Goal: Transaction & Acquisition: Purchase product/service

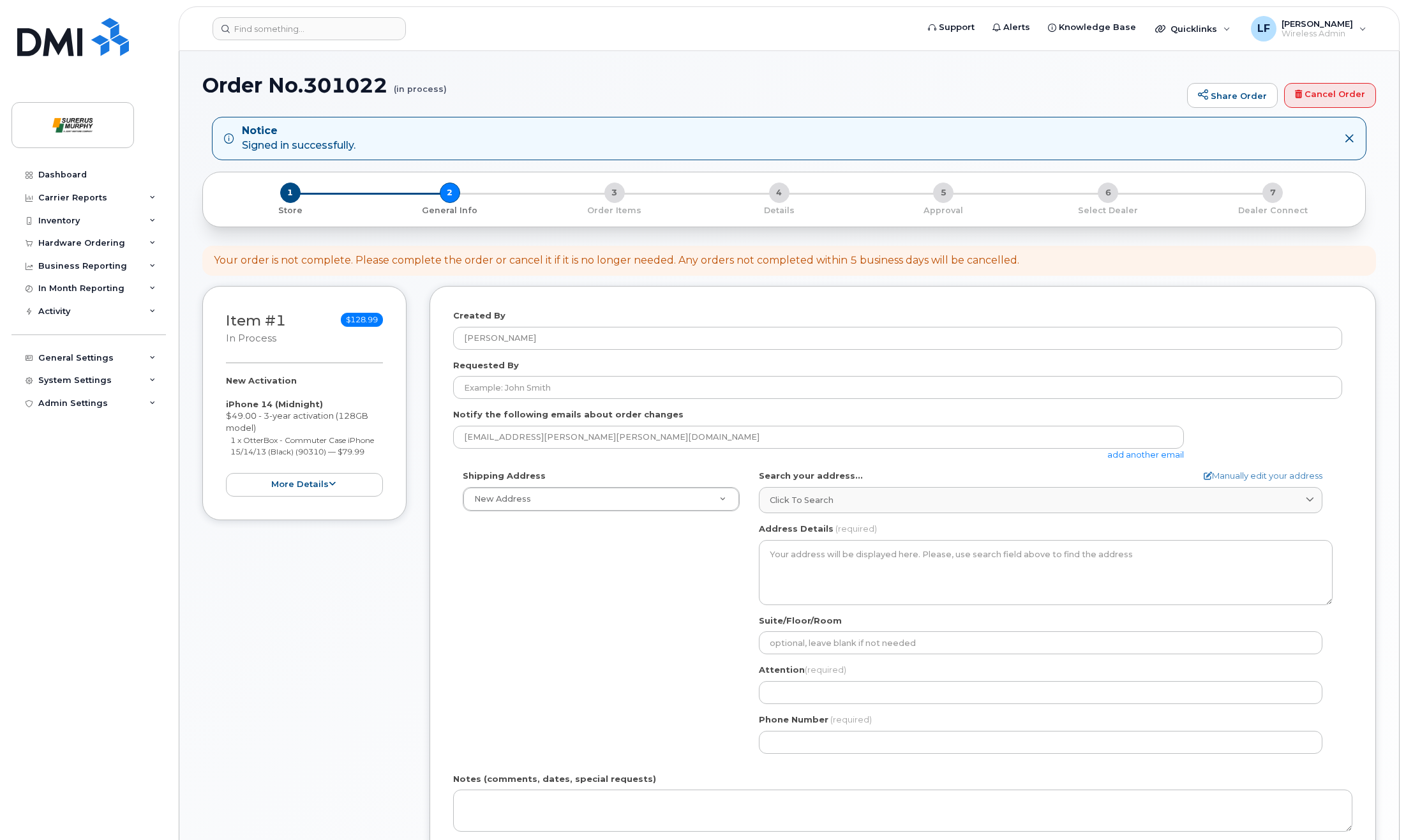
select select
drag, startPoint x: 296, startPoint y: 482, endPoint x: 478, endPoint y: 473, distance: 182.2
click at [296, 482] on button "more details" at bounding box center [304, 485] width 157 height 24
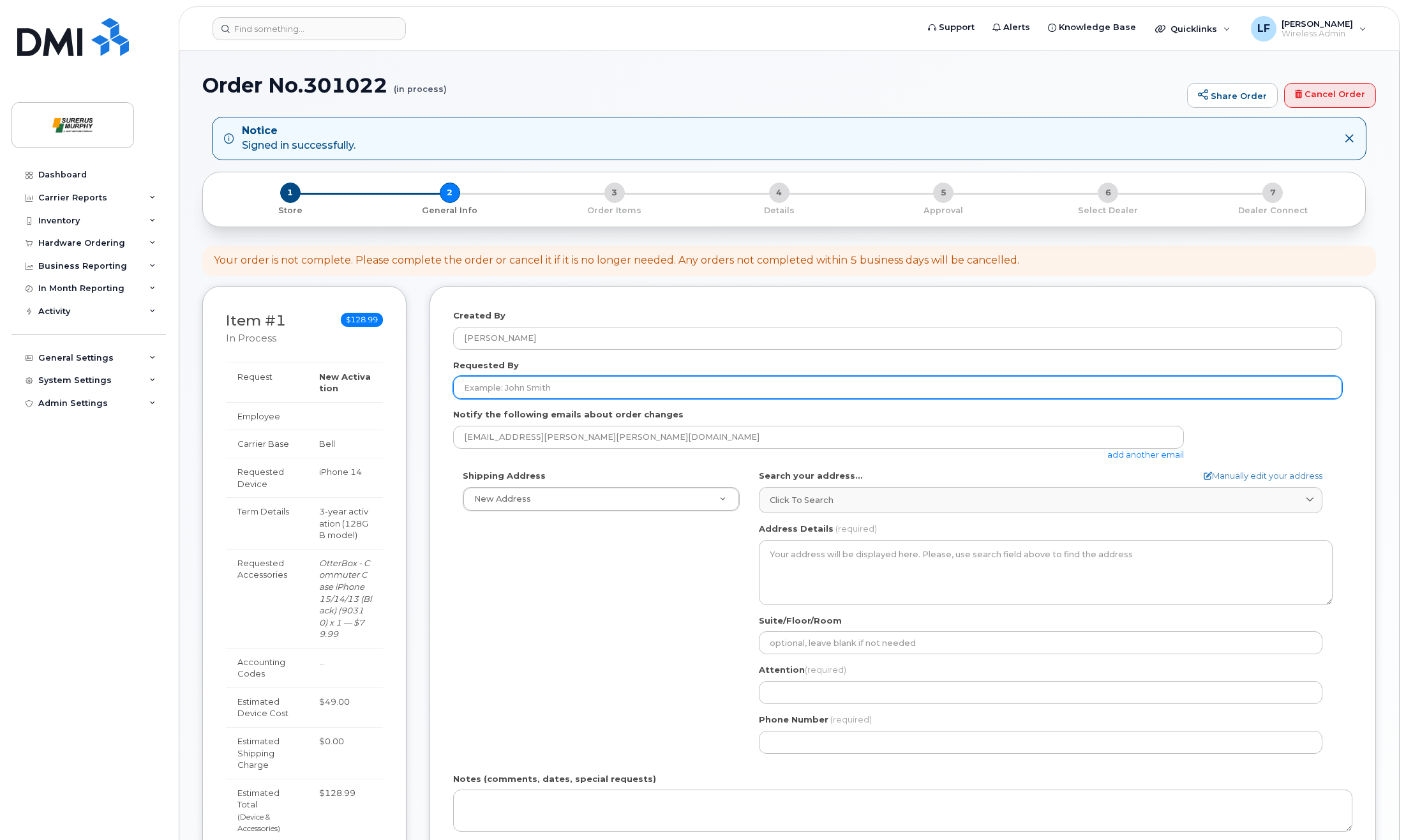
click at [550, 381] on input "Requested By" at bounding box center [897, 388] width 889 height 23
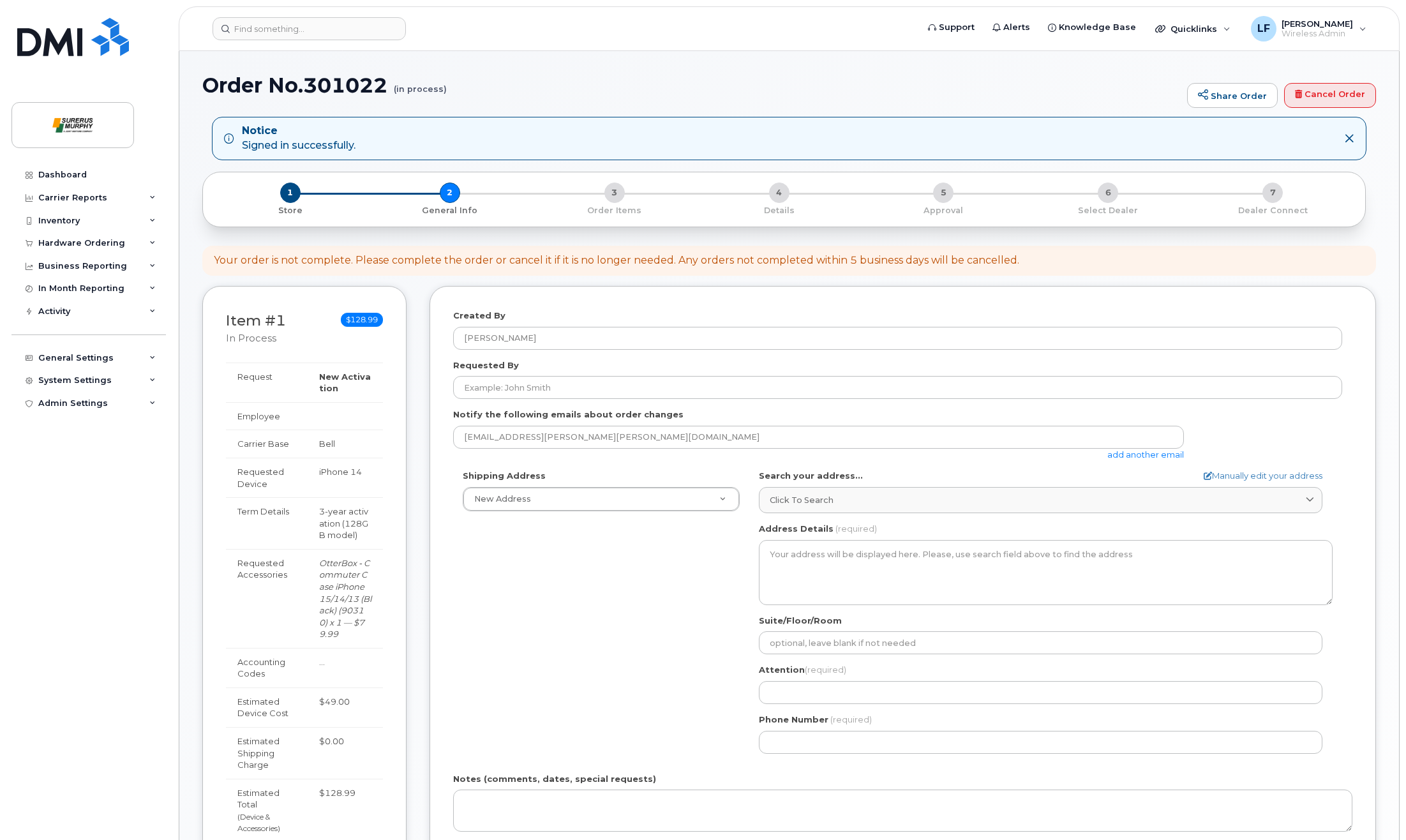
click at [429, 328] on div "Created By LJ Feller Requested By Notify the following emails about order chang…" at bounding box center [903, 627] width 947 height 682
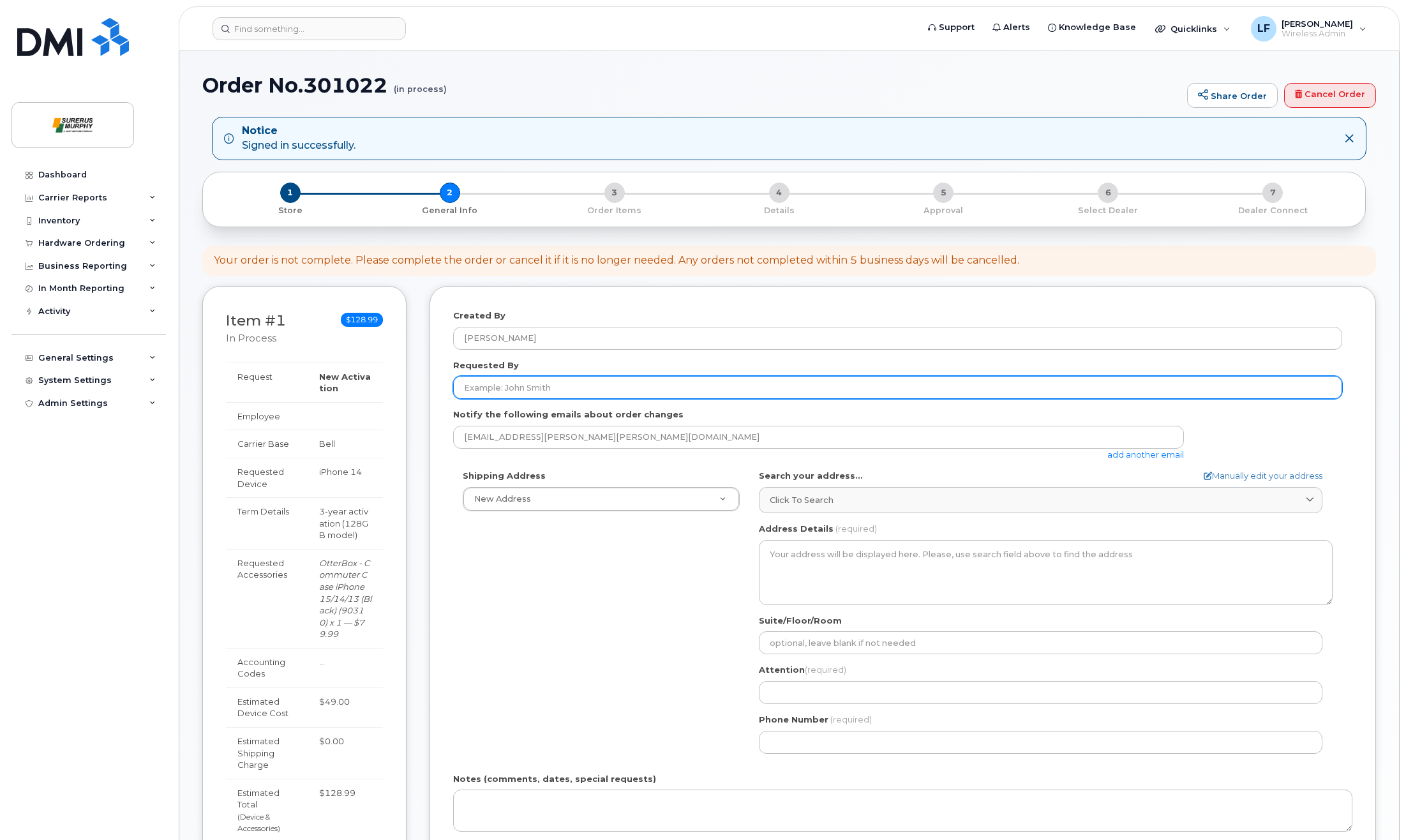
click at [496, 381] on input "Requested By" at bounding box center [897, 388] width 889 height 23
paste input "[PERSON_NAME]"
type input "[PERSON_NAME]"
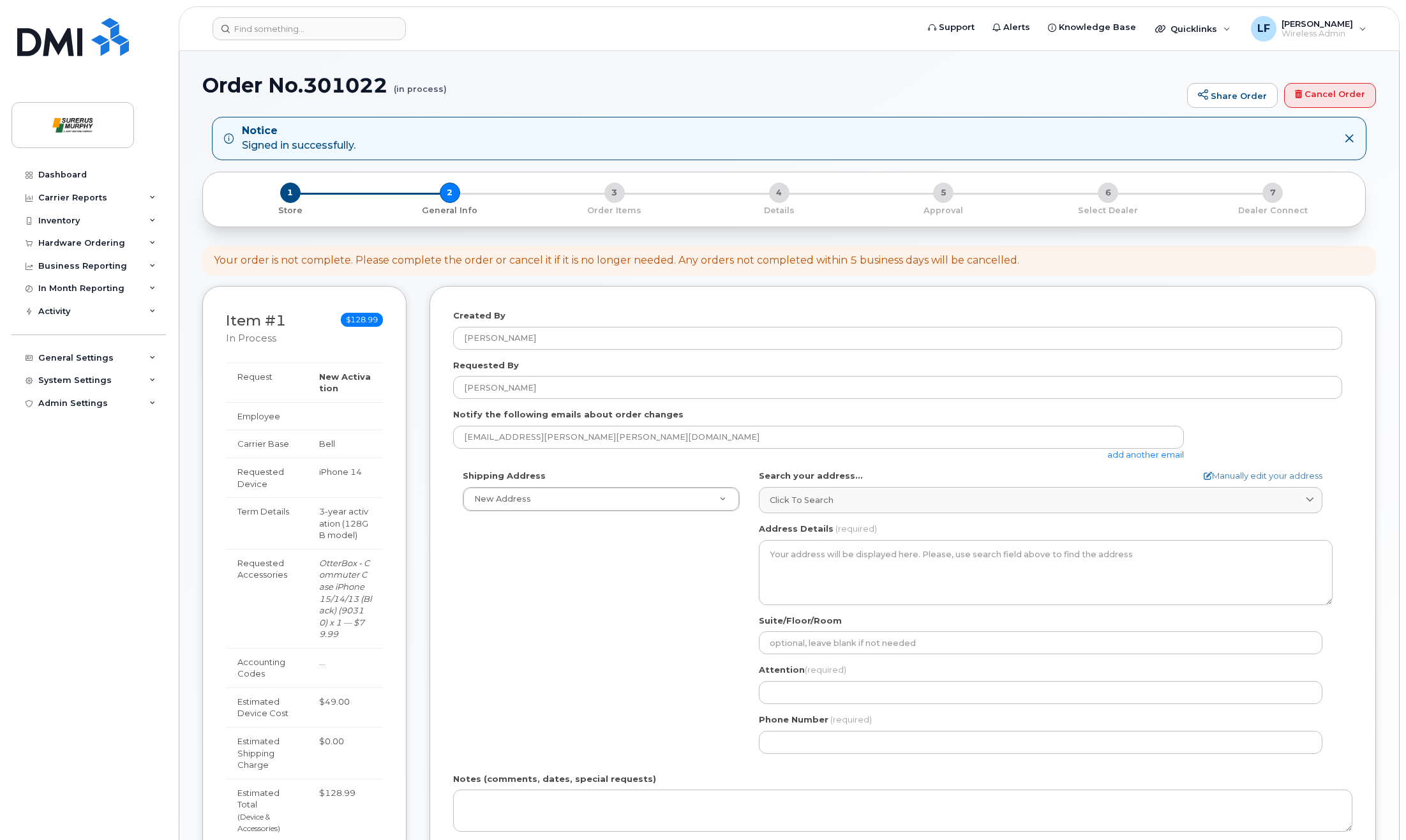
click at [569, 568] on div "Shipping Address New Address New Address Surerus Murphy AB Search your address.…" at bounding box center [897, 616] width 889 height 293
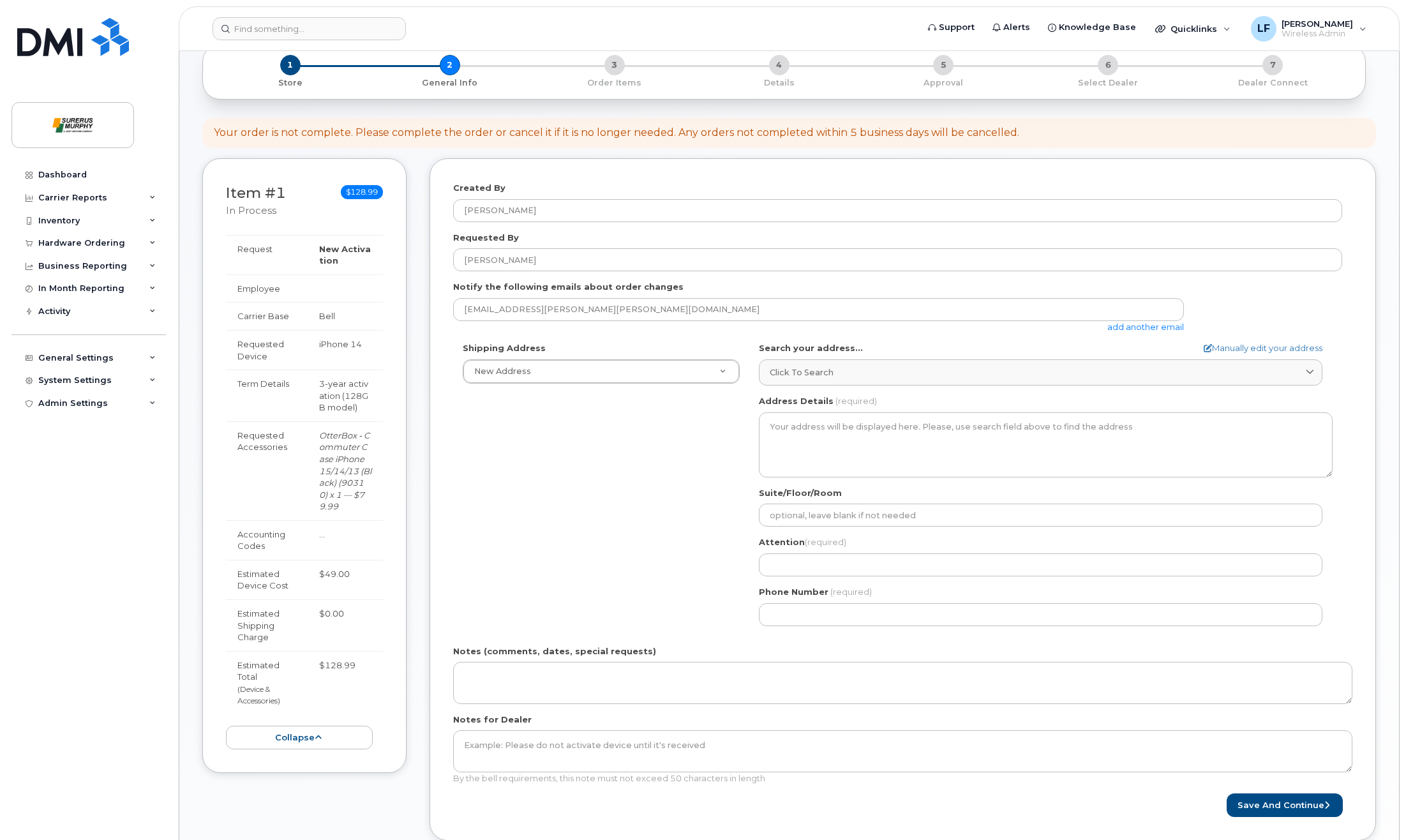
scroll to position [191, 0]
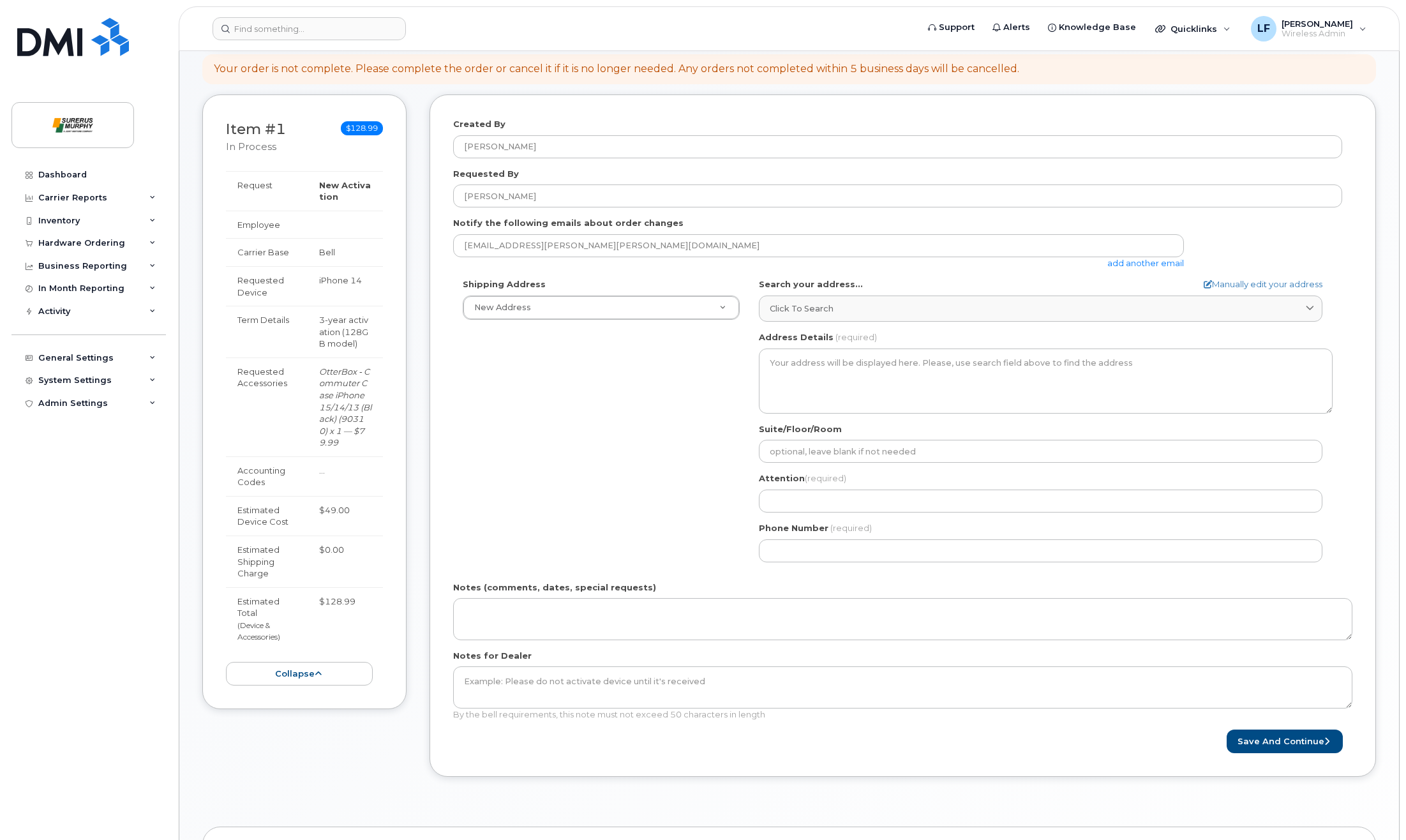
click at [577, 465] on div "Shipping Address New Address New Address Surerus Murphy AB Search your address.…" at bounding box center [897, 425] width 889 height 293
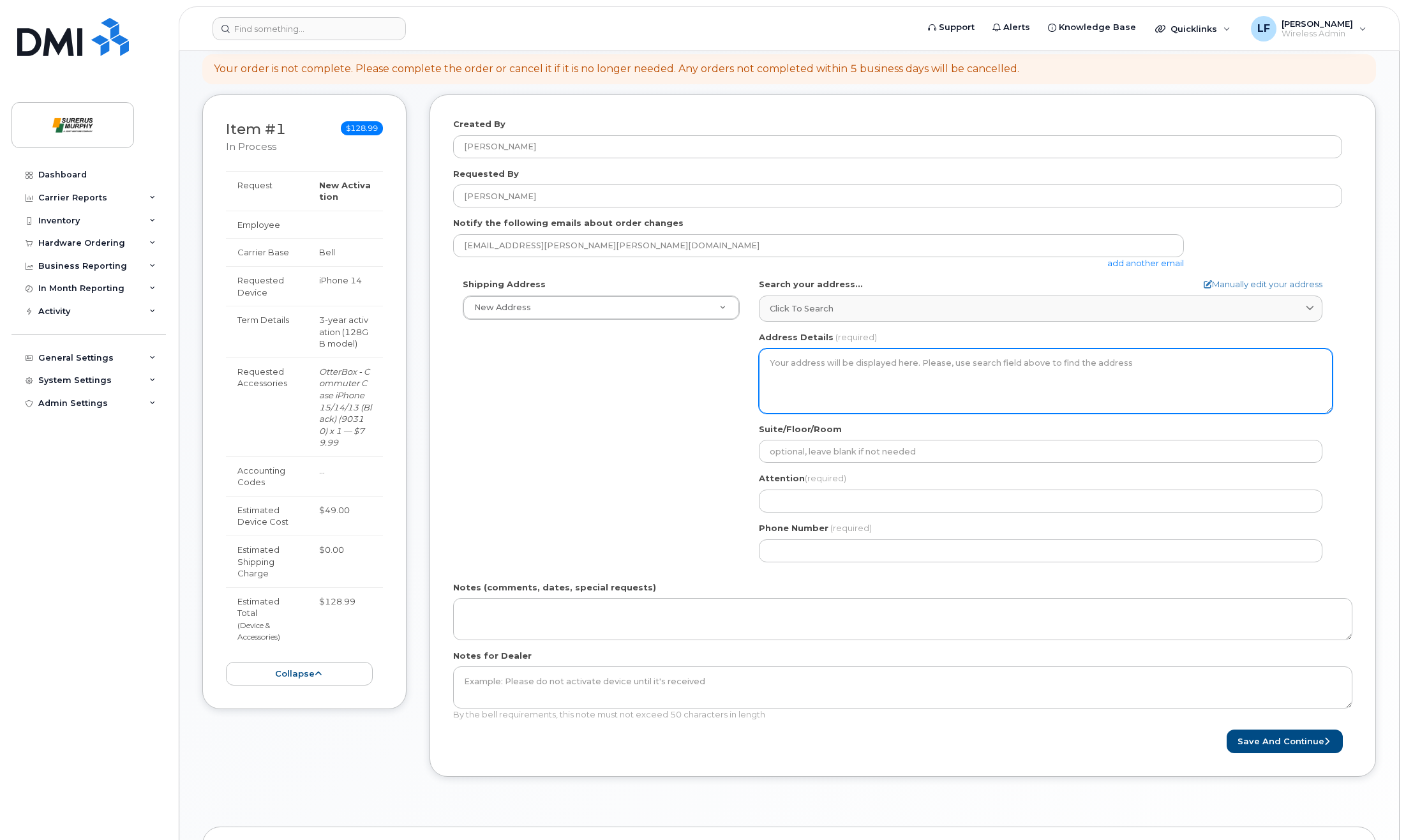
click at [969, 368] on textarea "Address Details" at bounding box center [1045, 381] width 574 height 65
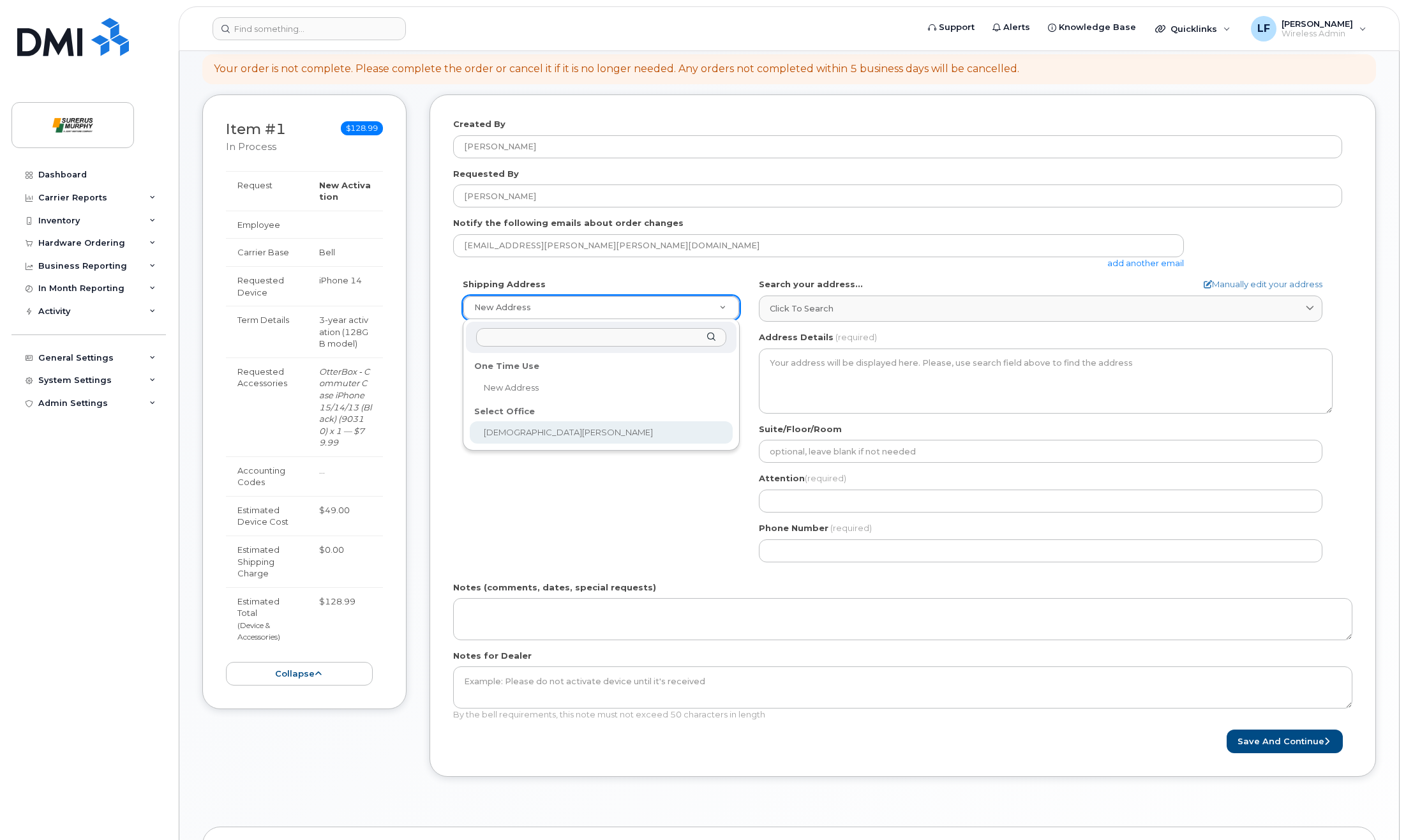
select select
type textarea "2200-605 5 Ave SW Calgary Alberta T2P 3H5"
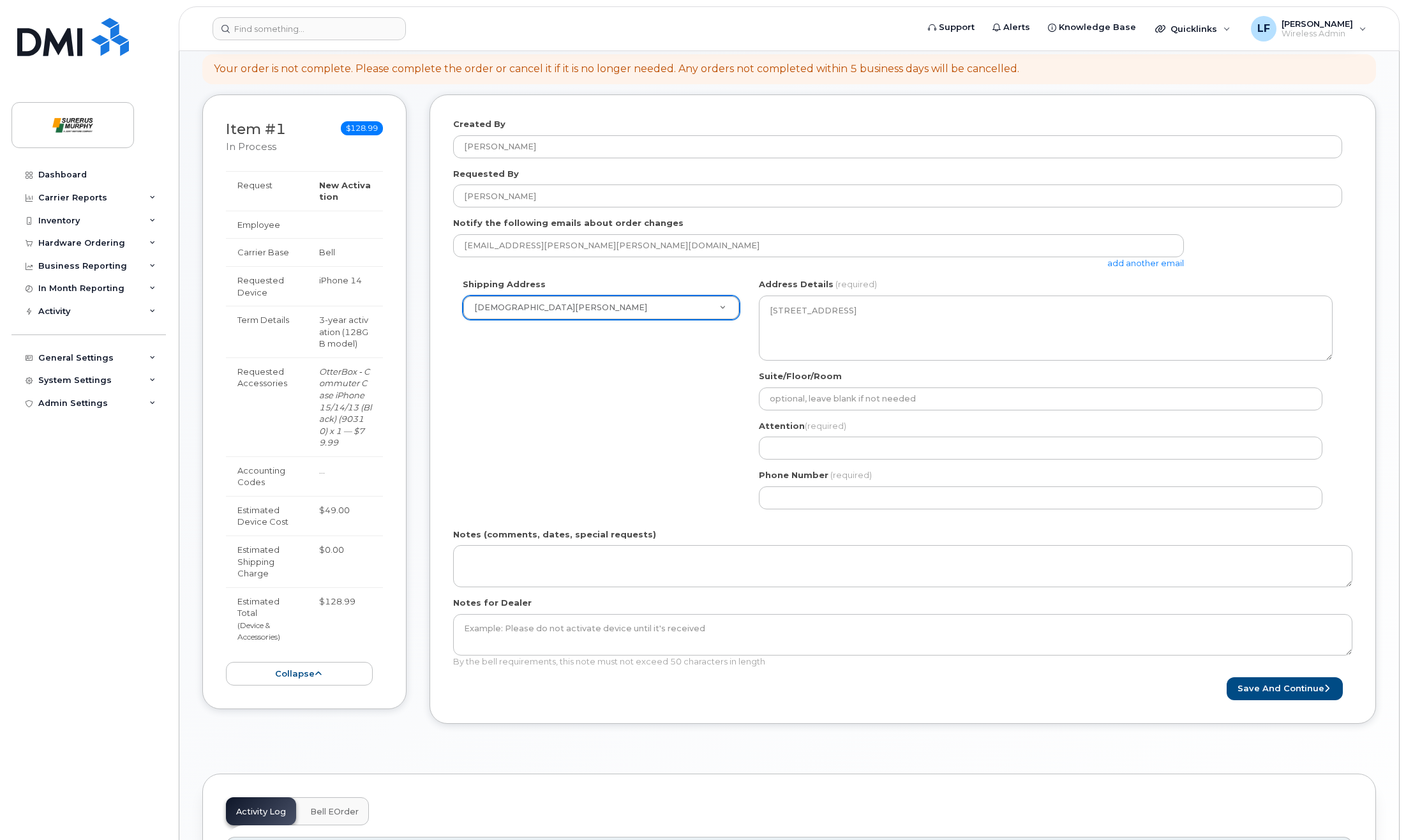
click at [584, 449] on div "Shipping Address Surerus Murphy New Address Surerus Murphy AB Calgary Search yo…" at bounding box center [897, 398] width 889 height 240
click at [631, 702] on div "Created By LJ Feller Requested By LJ Feller Notify the following emails about o…" at bounding box center [903, 409] width 947 height 629
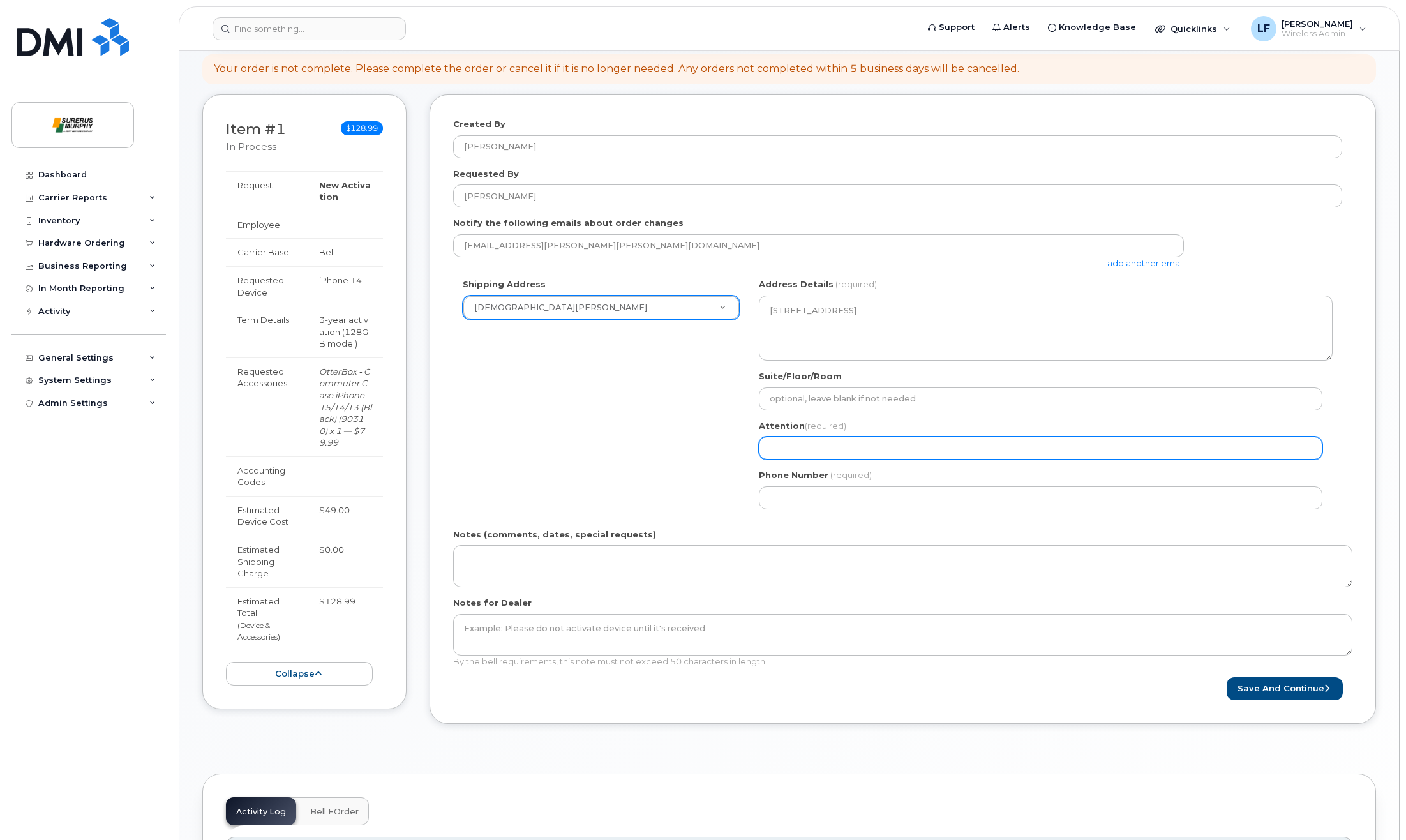
click at [935, 456] on input "Attention (required)" at bounding box center [1040, 448] width 563 height 23
paste input "[PERSON_NAME]"
select select
type input "[PERSON_NAME]"
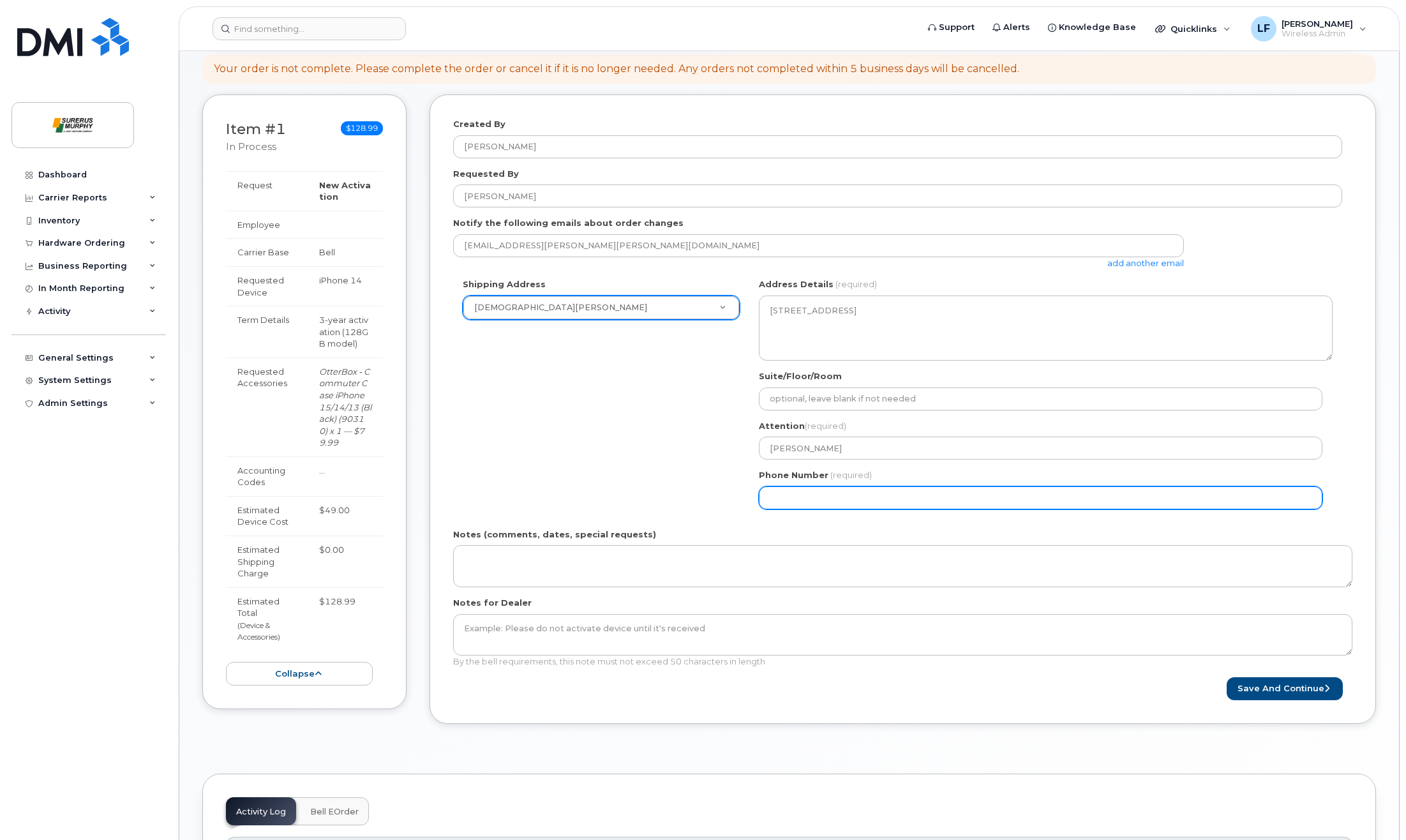
drag, startPoint x: 800, startPoint y: 489, endPoint x: 599, endPoint y: 466, distance: 202.3
click at [800, 489] on input "Phone Number" at bounding box center [1040, 498] width 563 height 23
paste input "8779877658"
select select
type input "8779877658"
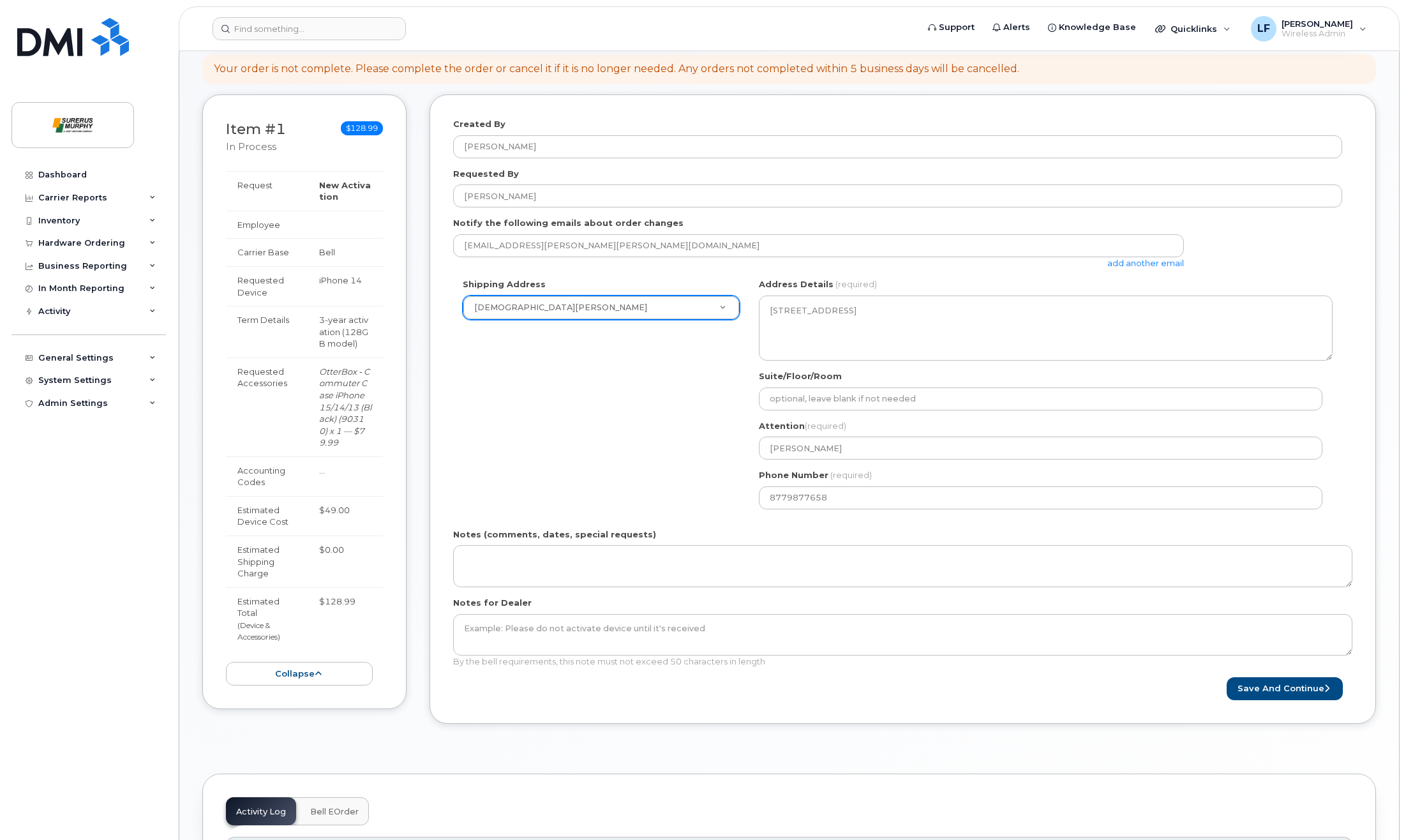
click at [579, 443] on div "Shipping Address Surerus Murphy New Address Surerus Murphy AB Calgary Search yo…" at bounding box center [897, 398] width 889 height 240
click at [1244, 684] on button "Save and Continue" at bounding box center [1285, 688] width 116 height 24
type input "[EMAIL_ADDRESS][PERSON_NAME][PERSON_NAME][DOMAIN_NAME]"
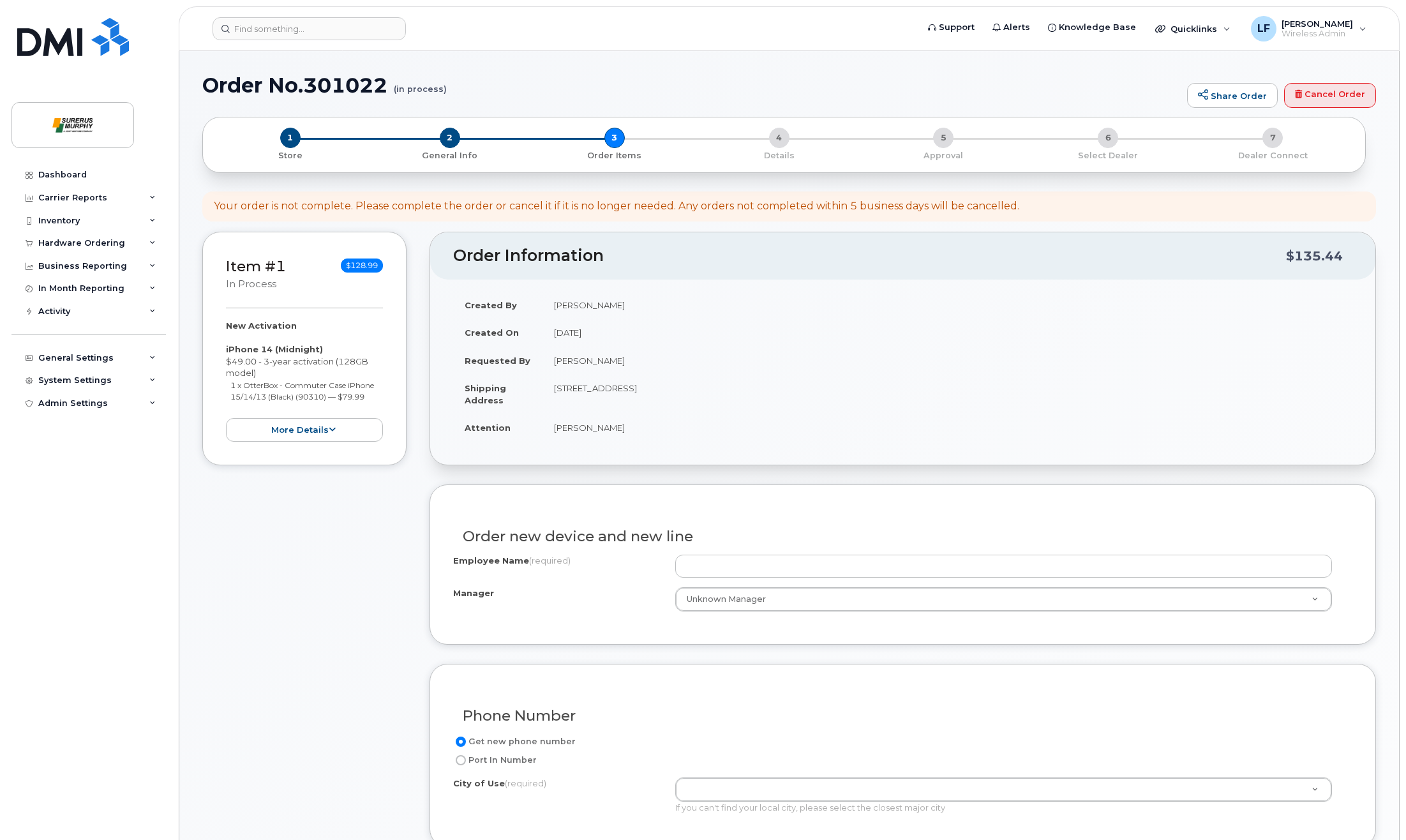
scroll to position [256, 0]
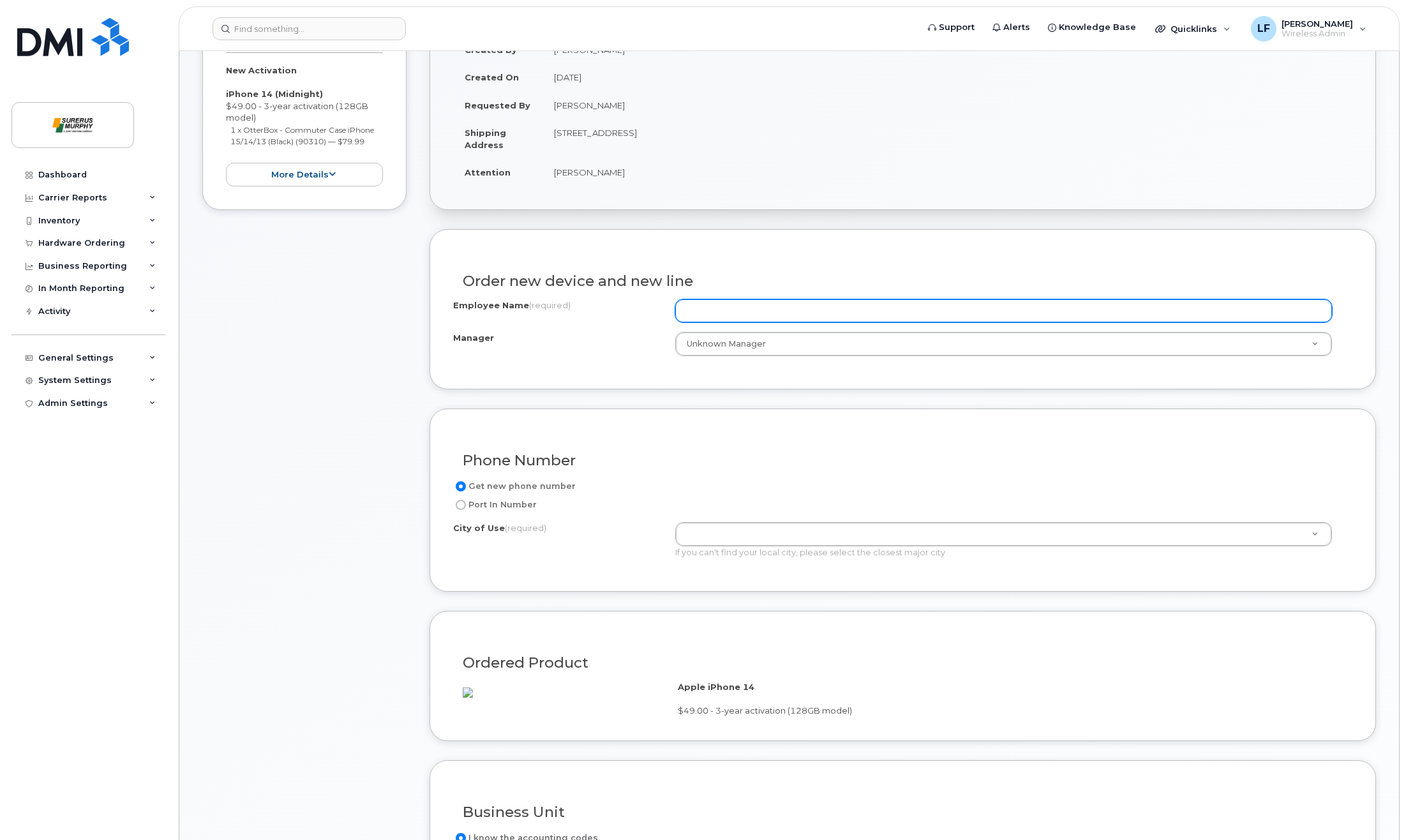
click at [771, 314] on input "Employee Name (required)" at bounding box center [1003, 311] width 657 height 23
type input "EricaBarryCell"
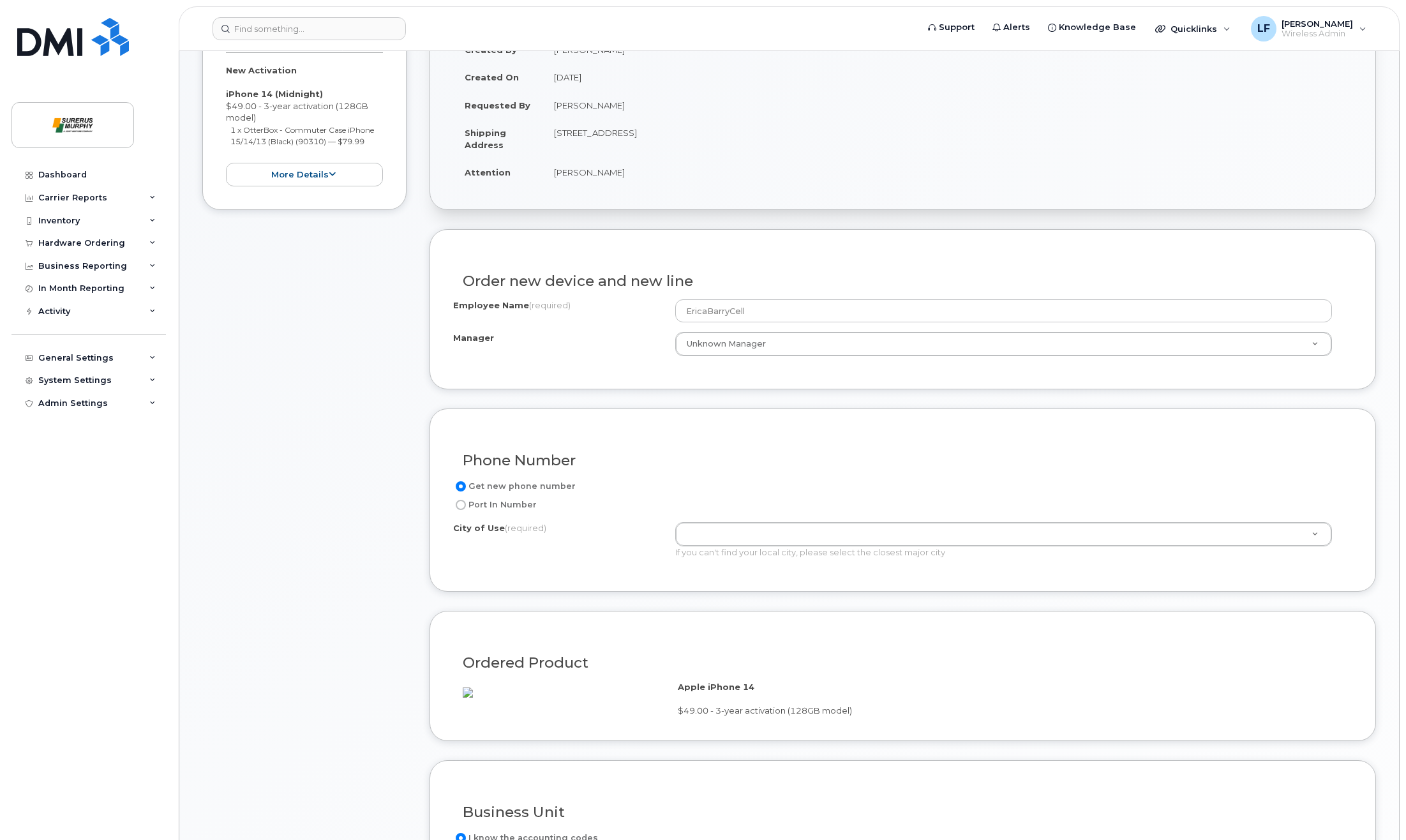
click at [886, 244] on div "Order new device and new line Employee Name (required) EricaBarryCell Manager U…" at bounding box center [903, 309] width 947 height 160
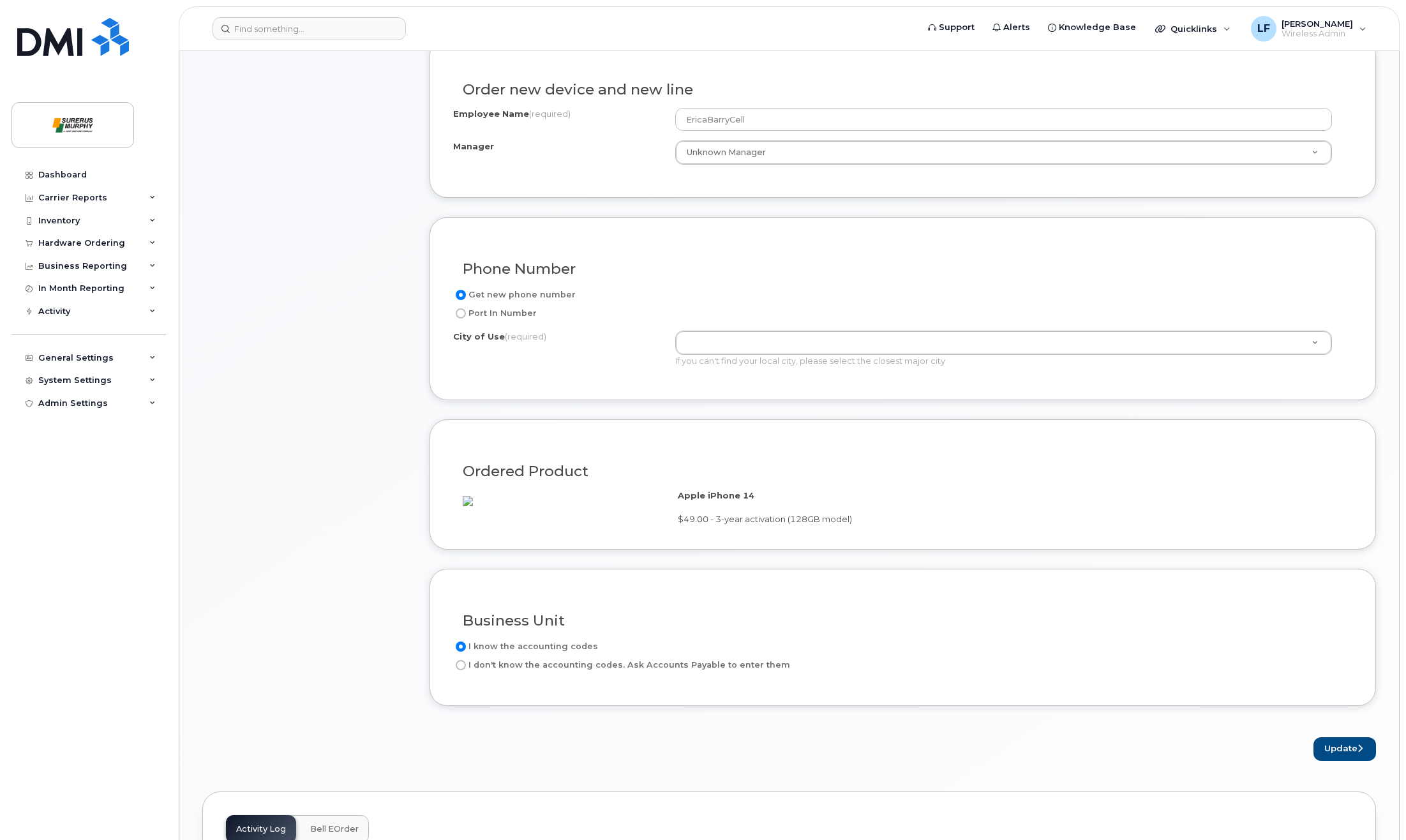
click at [726, 357] on div "If you can't find your local city, please select the closest major city" at bounding box center [1003, 361] width 657 height 12
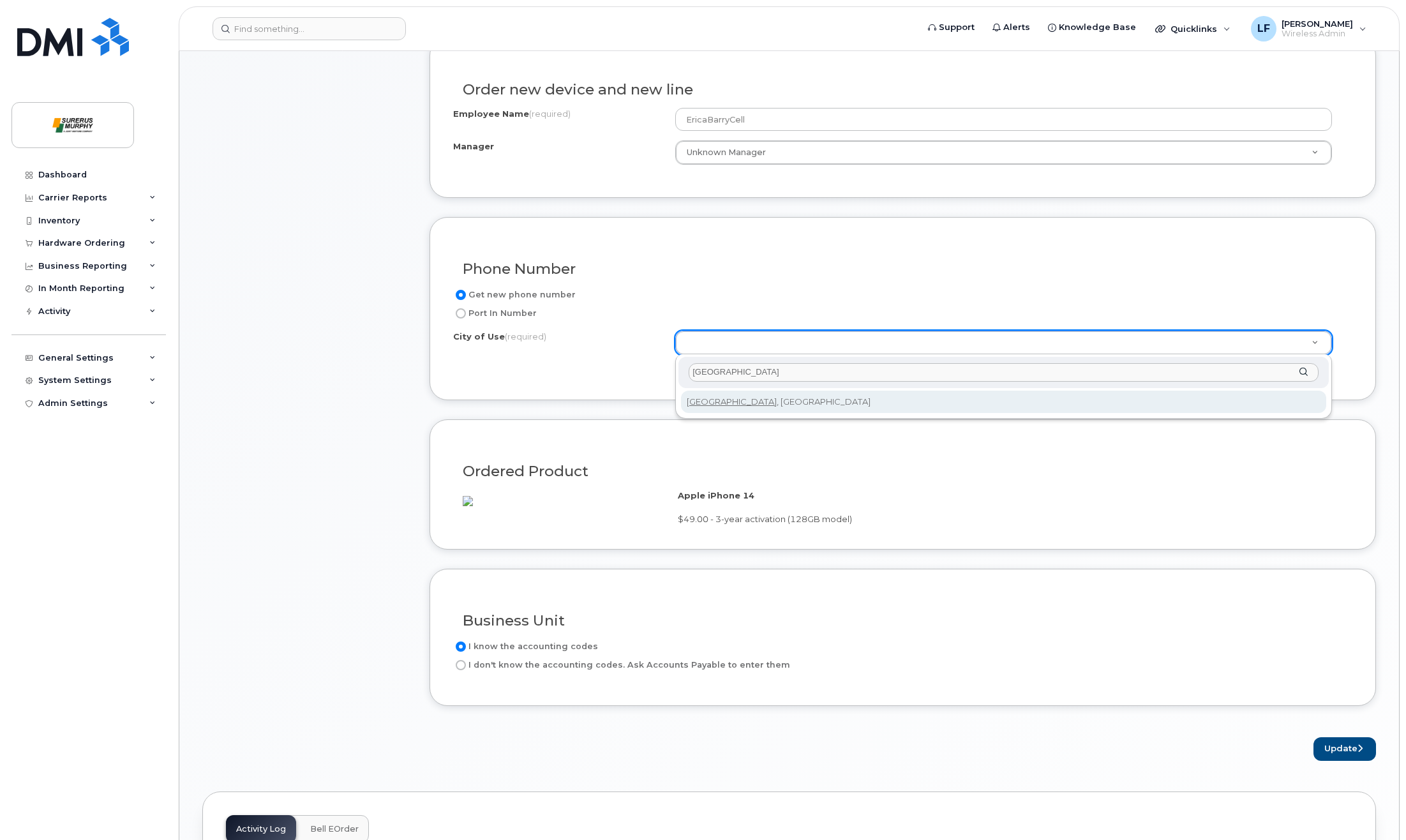
type input "calgary"
type input "88"
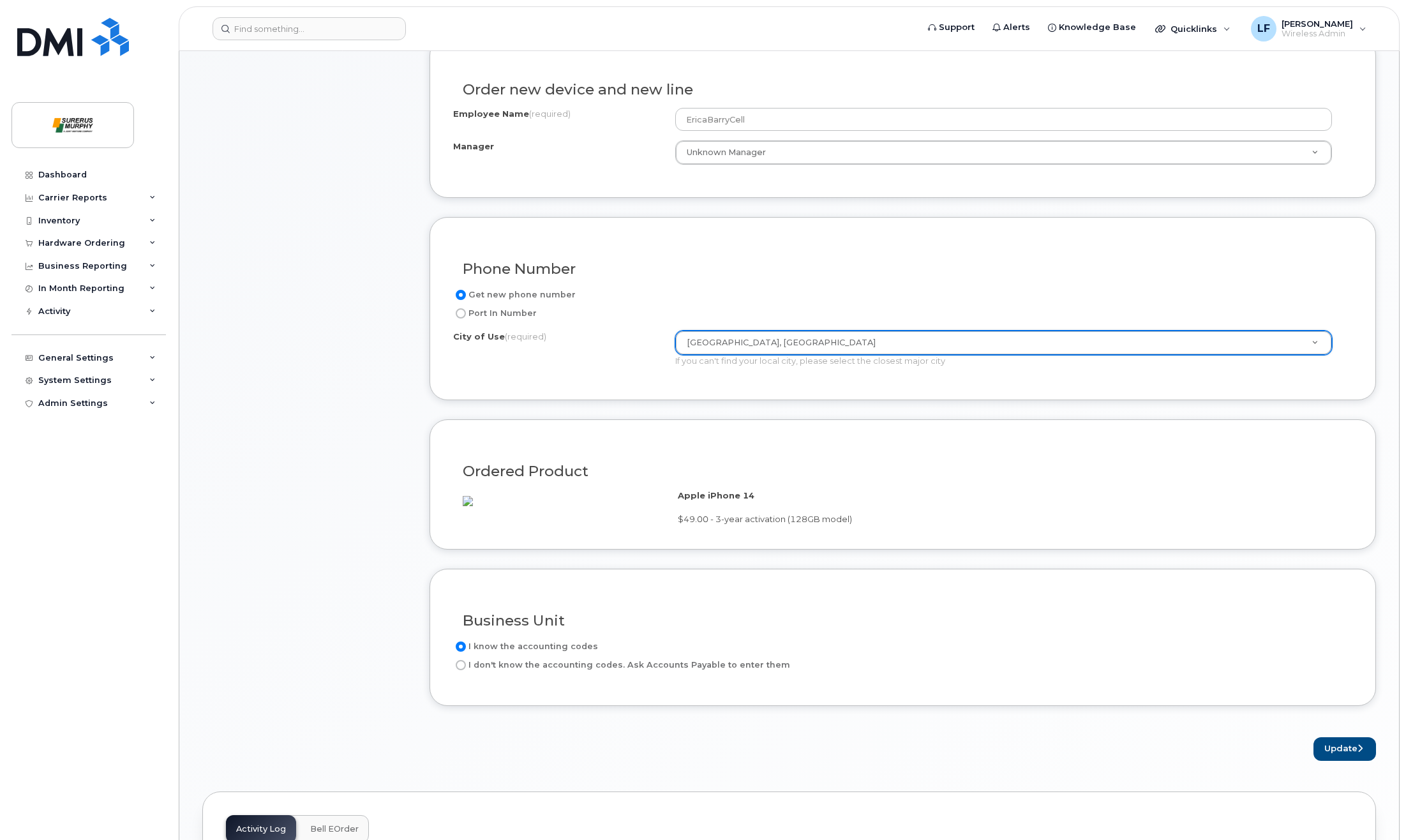
scroll to position [638, 0]
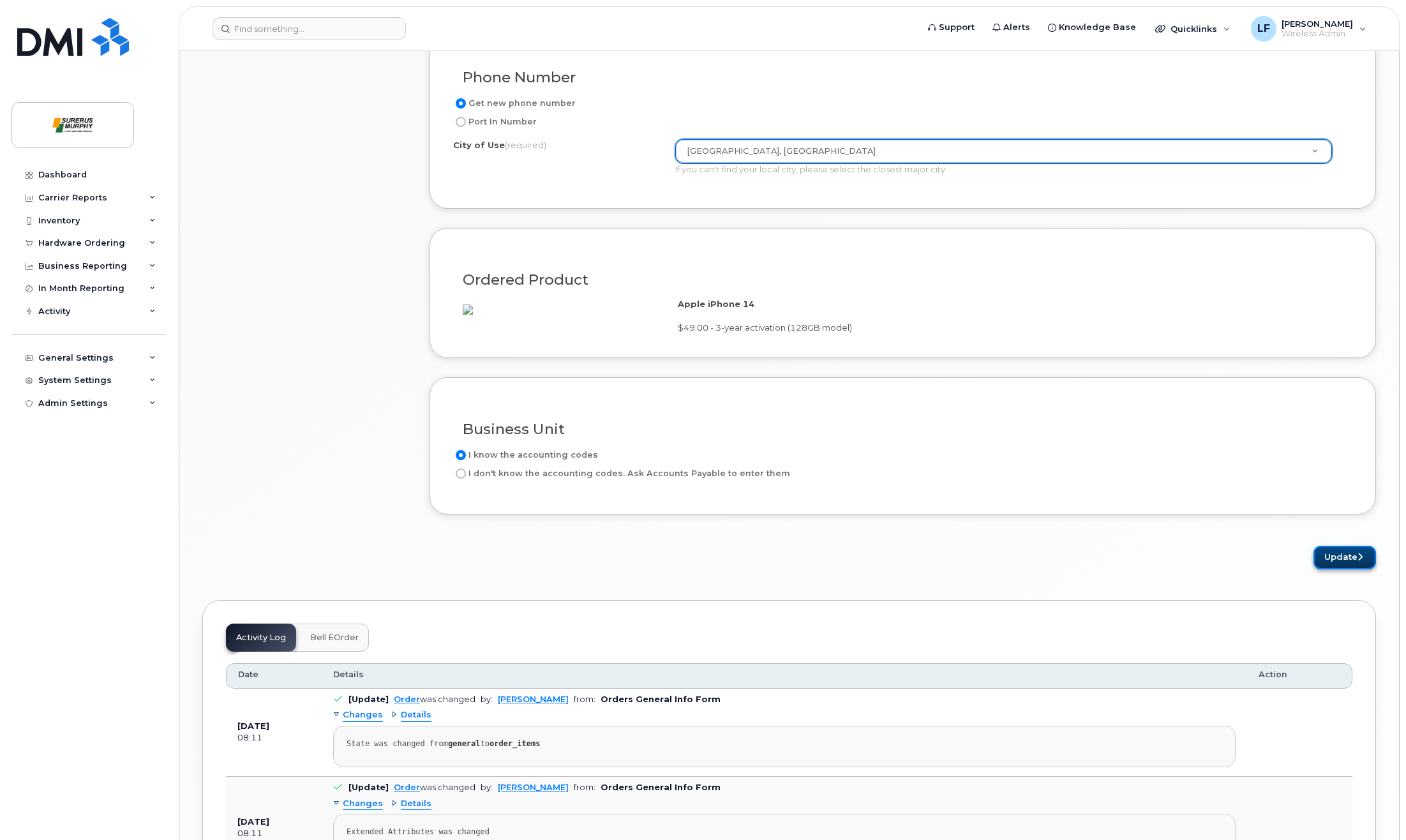
click at [1317, 569] on button "Update" at bounding box center [1344, 557] width 63 height 24
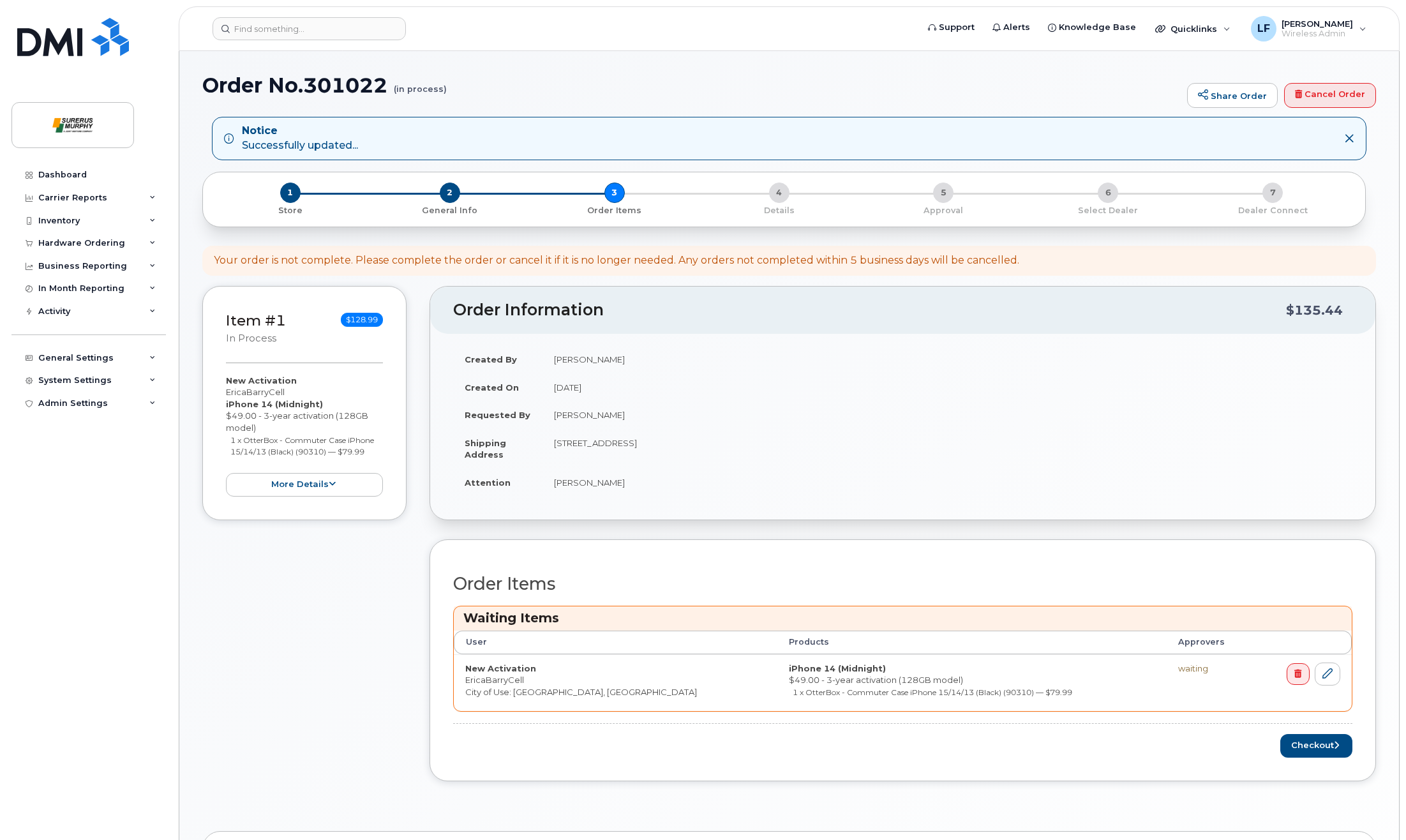
scroll to position [191, 0]
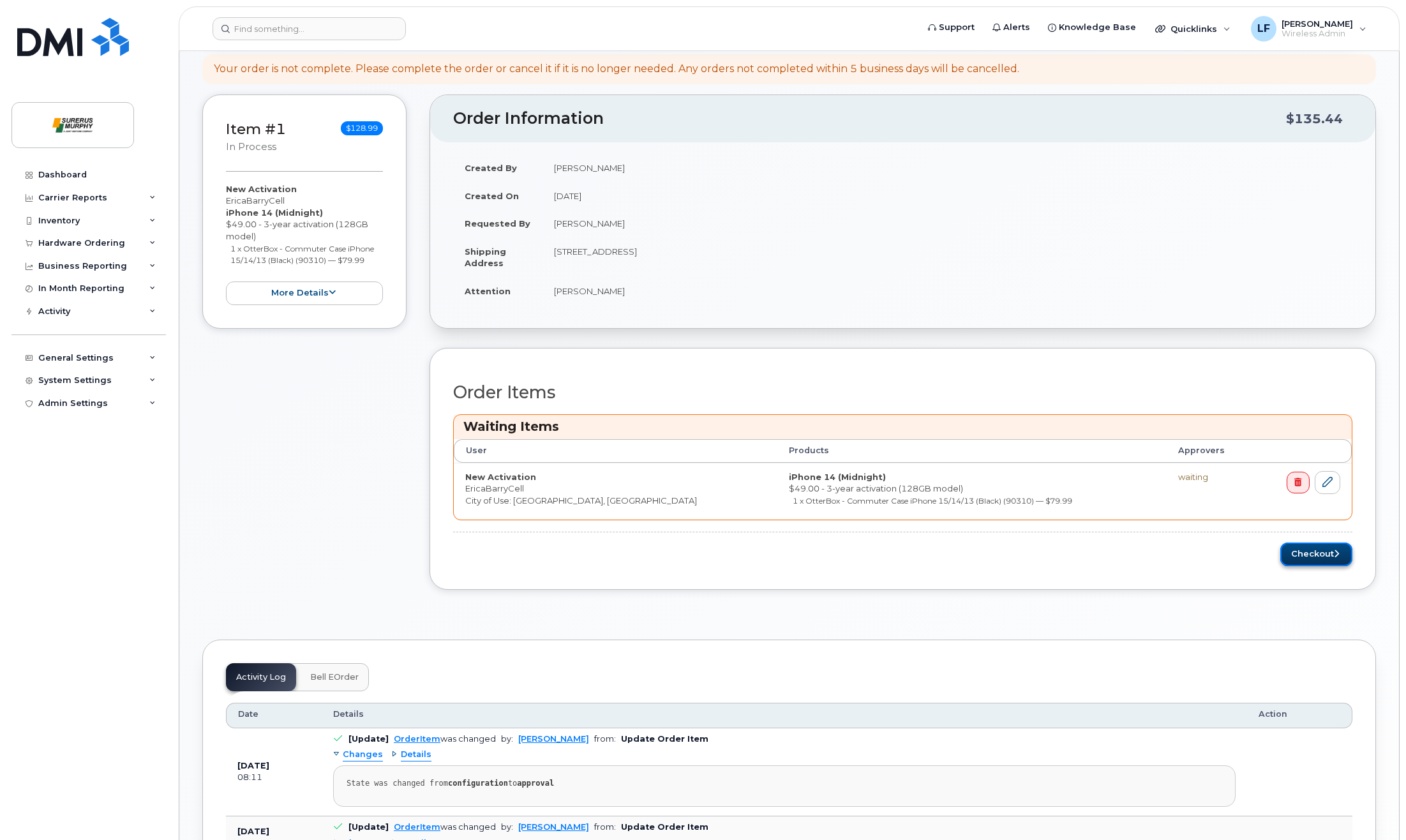
click at [1309, 552] on button "Checkout" at bounding box center [1317, 554] width 72 height 24
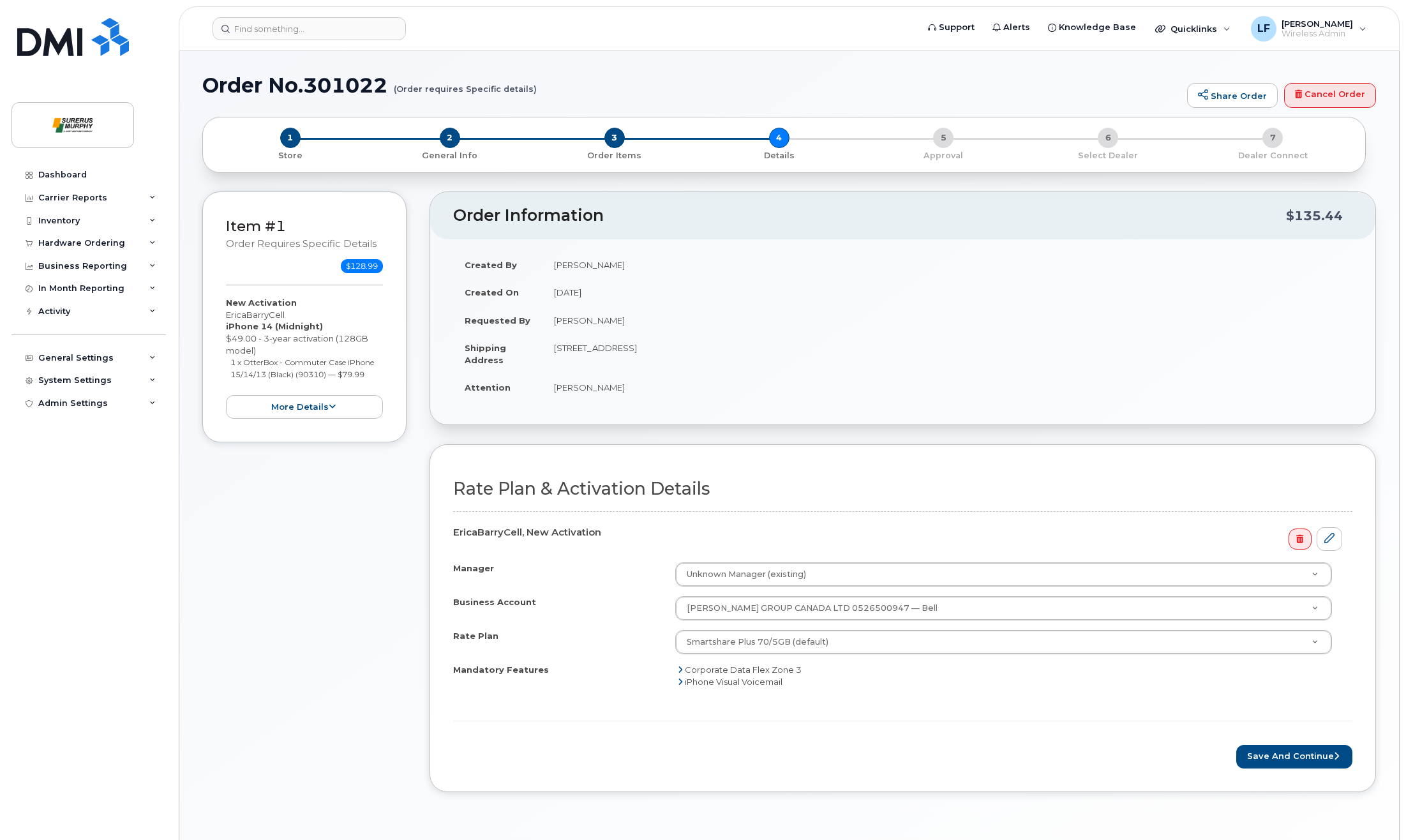
scroll to position [256, 0]
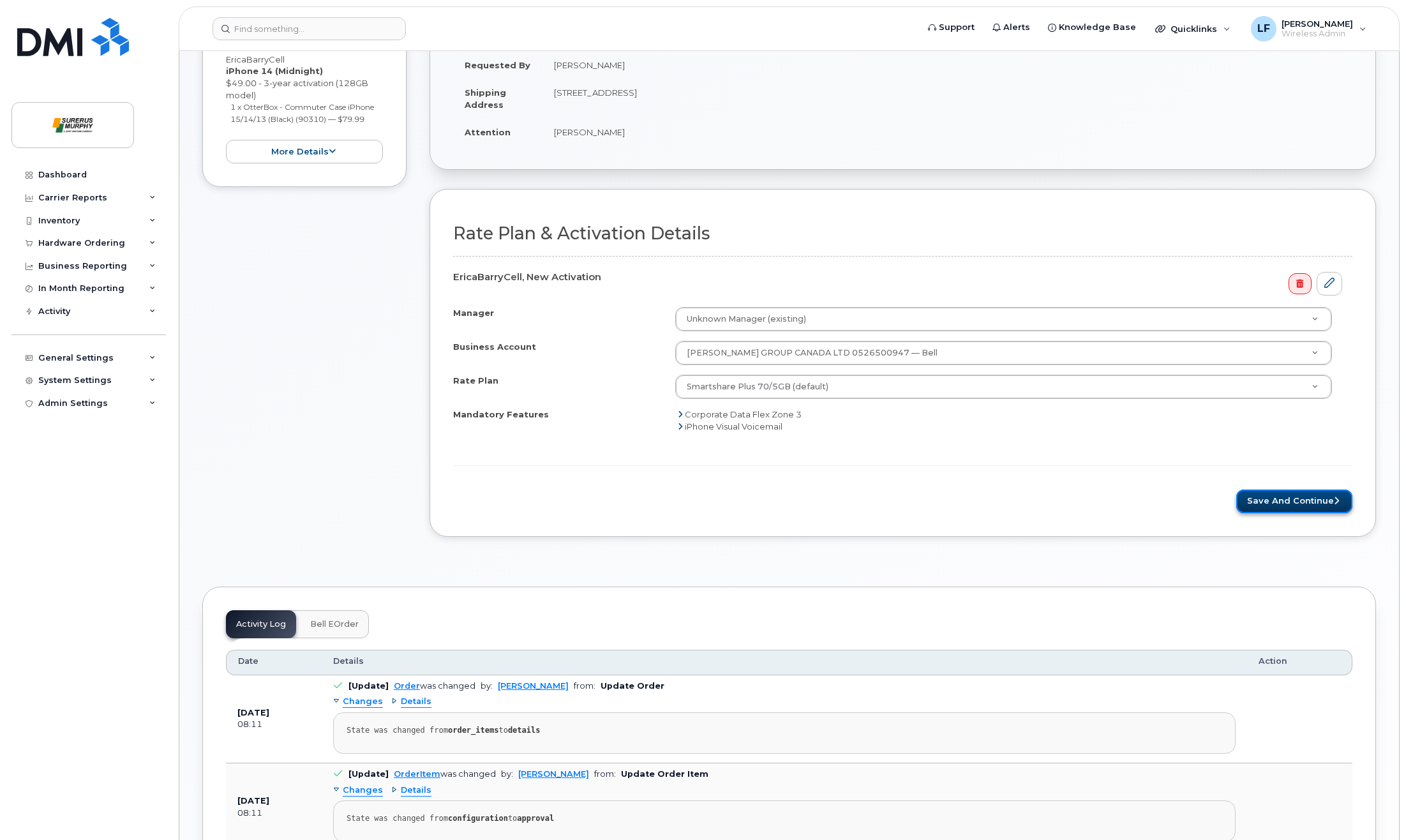
click at [1294, 502] on button "Save and Continue" at bounding box center [1295, 501] width 116 height 24
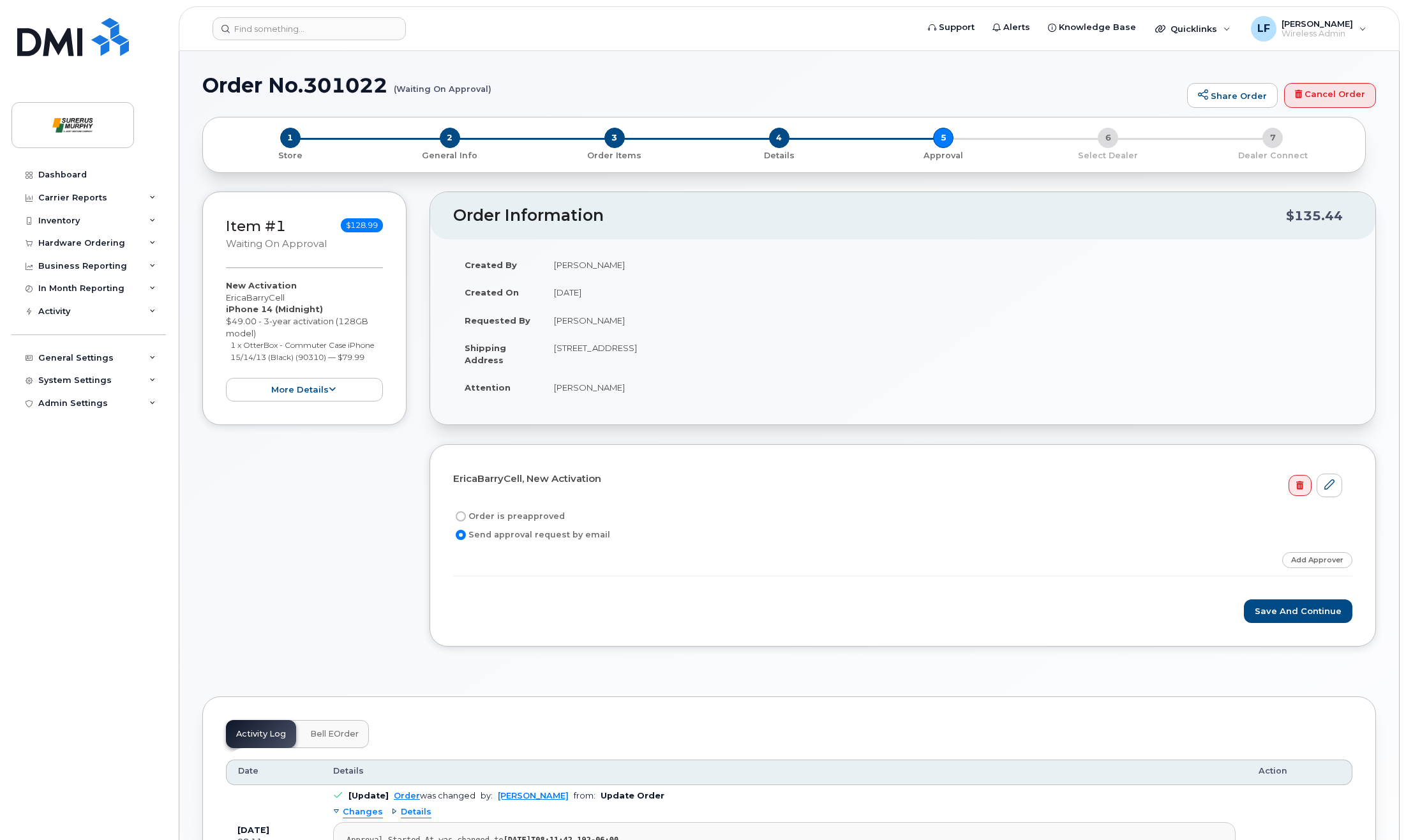
drag, startPoint x: 562, startPoint y: 517, endPoint x: 503, endPoint y: 520, distance: 59.1
click at [503, 520] on div "Order is preapproved" at bounding box center [897, 516] width 889 height 15
copy label "preapproved"
click at [462, 515] on input "Order is preapproved" at bounding box center [461, 517] width 11 height 11
radio input "true"
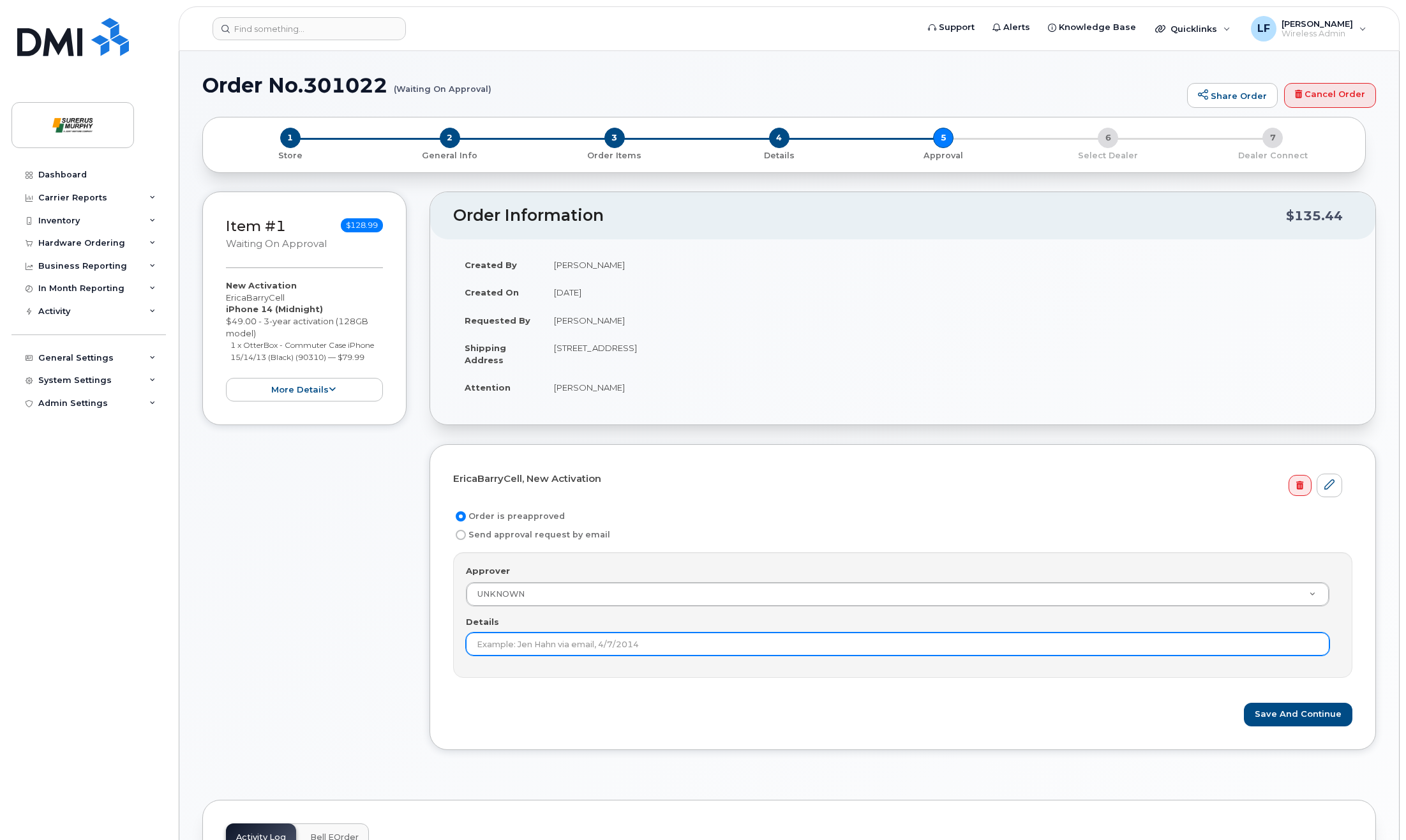
click at [525, 640] on input "Details" at bounding box center [898, 644] width 864 height 23
paste input "preapproved"
type input "preapproved"
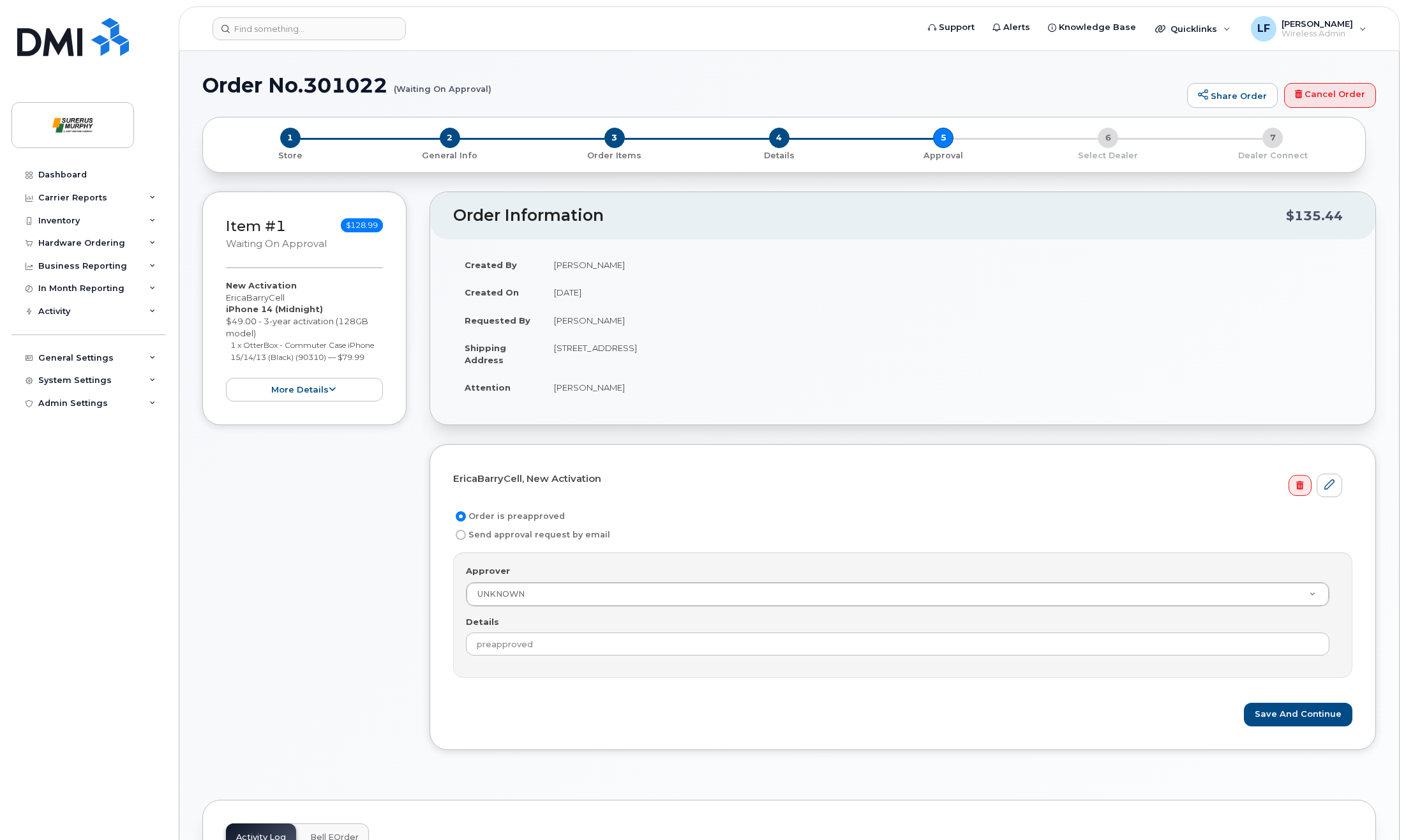
click at [1071, 713] on div "Save and Continue" at bounding box center [903, 714] width 899 height 24
click at [1299, 710] on button "Save and Continue" at bounding box center [1298, 714] width 108 height 24
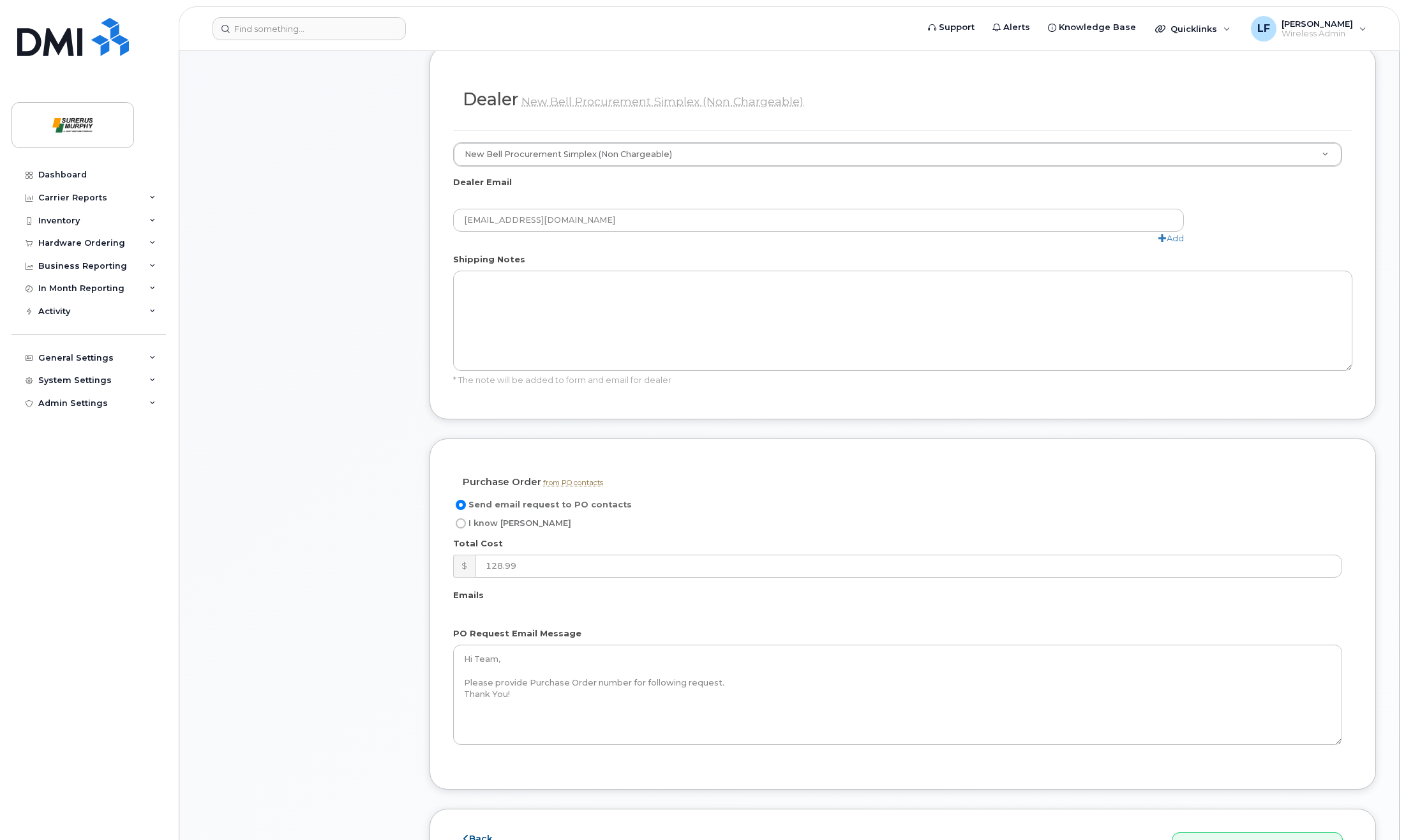
scroll to position [830, 0]
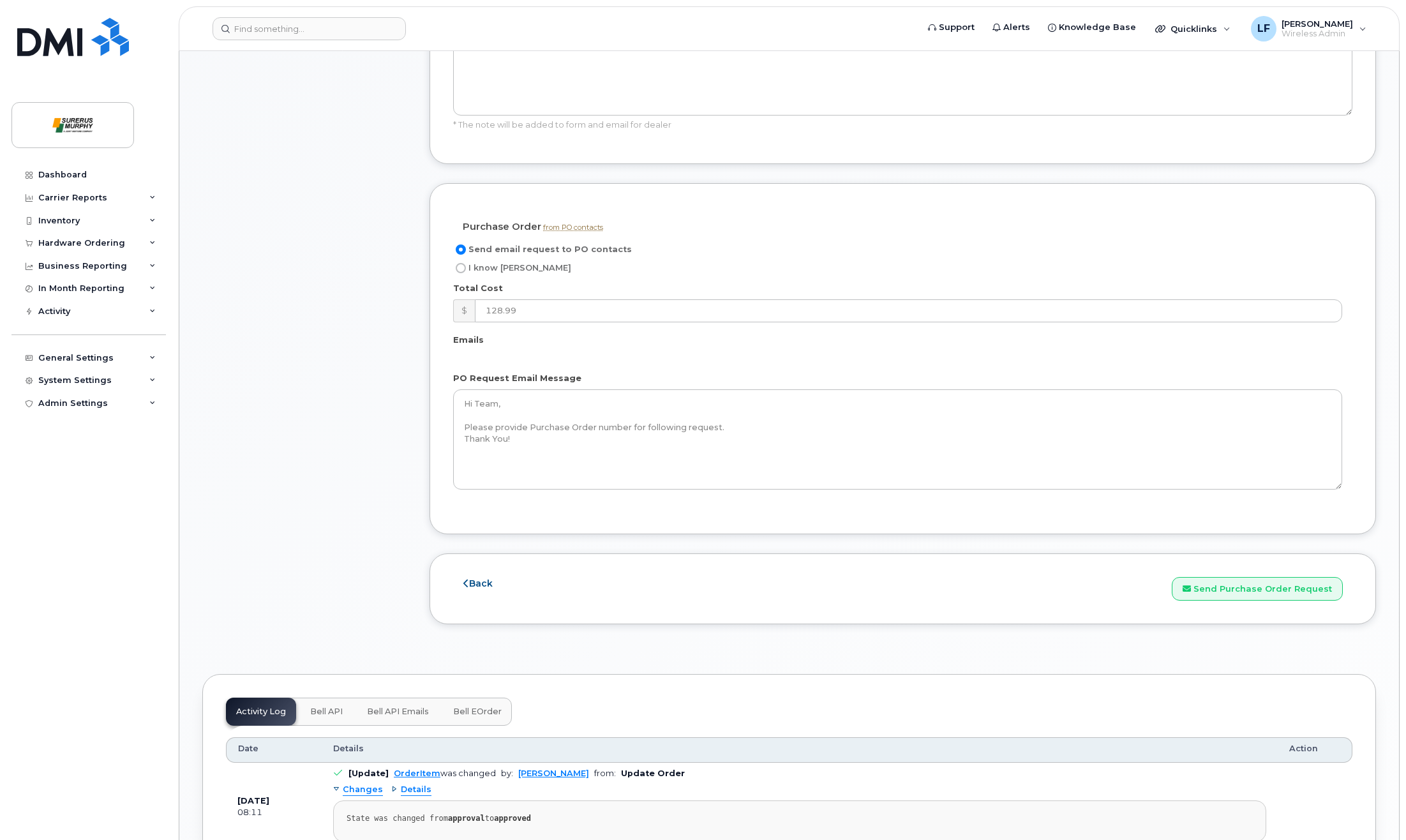
click at [459, 271] on input "I know [PERSON_NAME]" at bounding box center [461, 268] width 11 height 11
radio input "true"
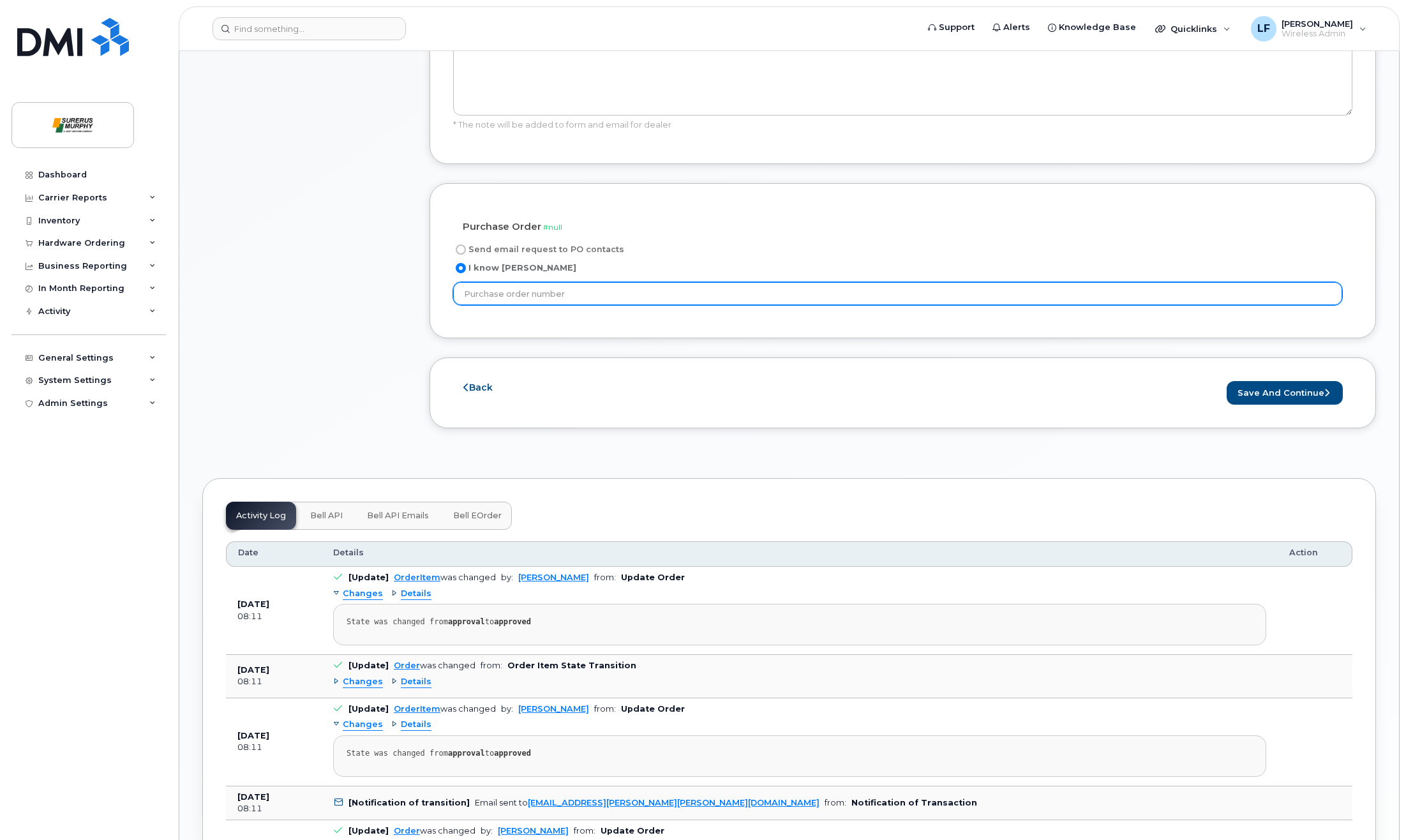
click at [566, 300] on input "text" at bounding box center [897, 294] width 889 height 23
type input "N/A"
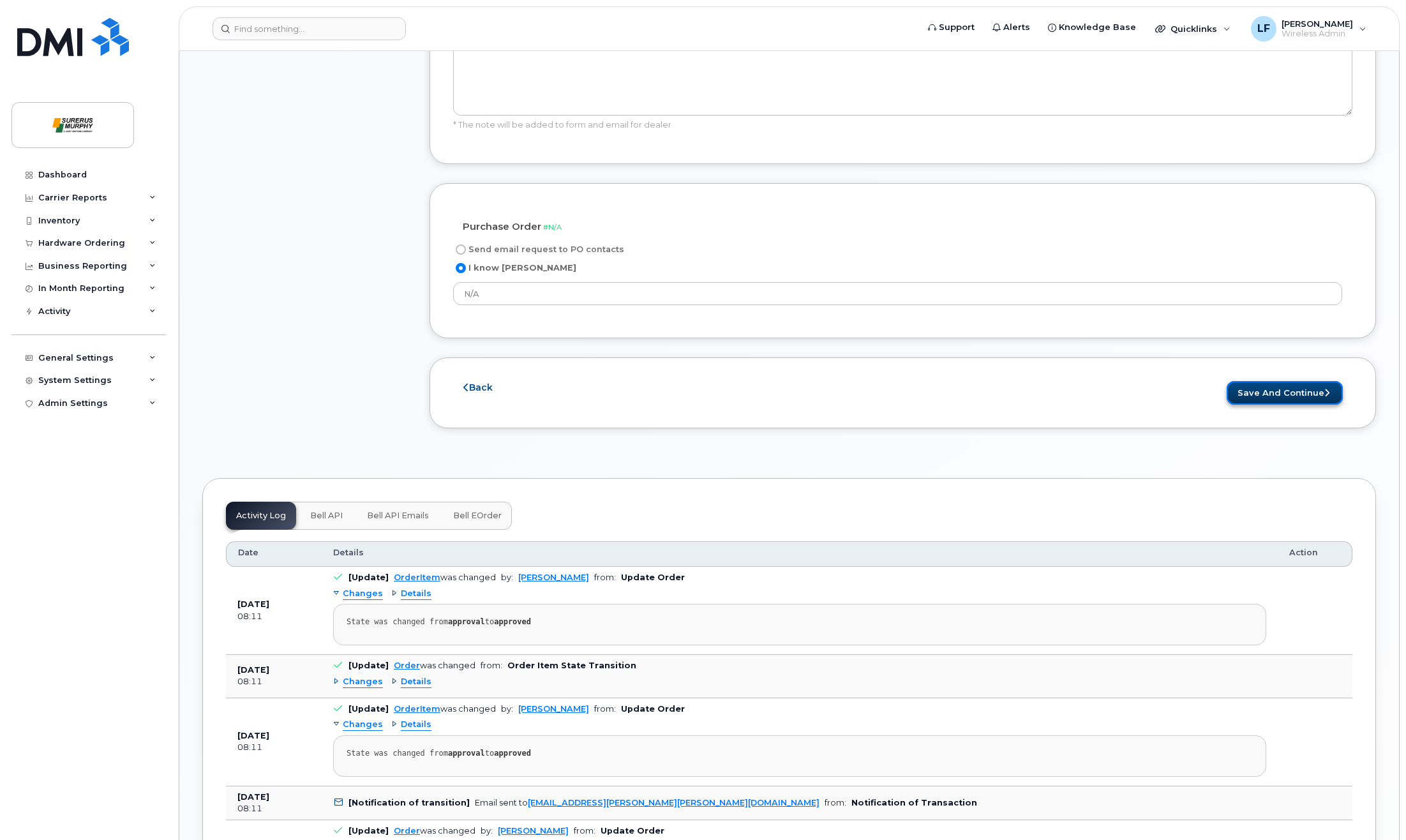
click at [1284, 397] on button "Save and Continue" at bounding box center [1285, 392] width 116 height 24
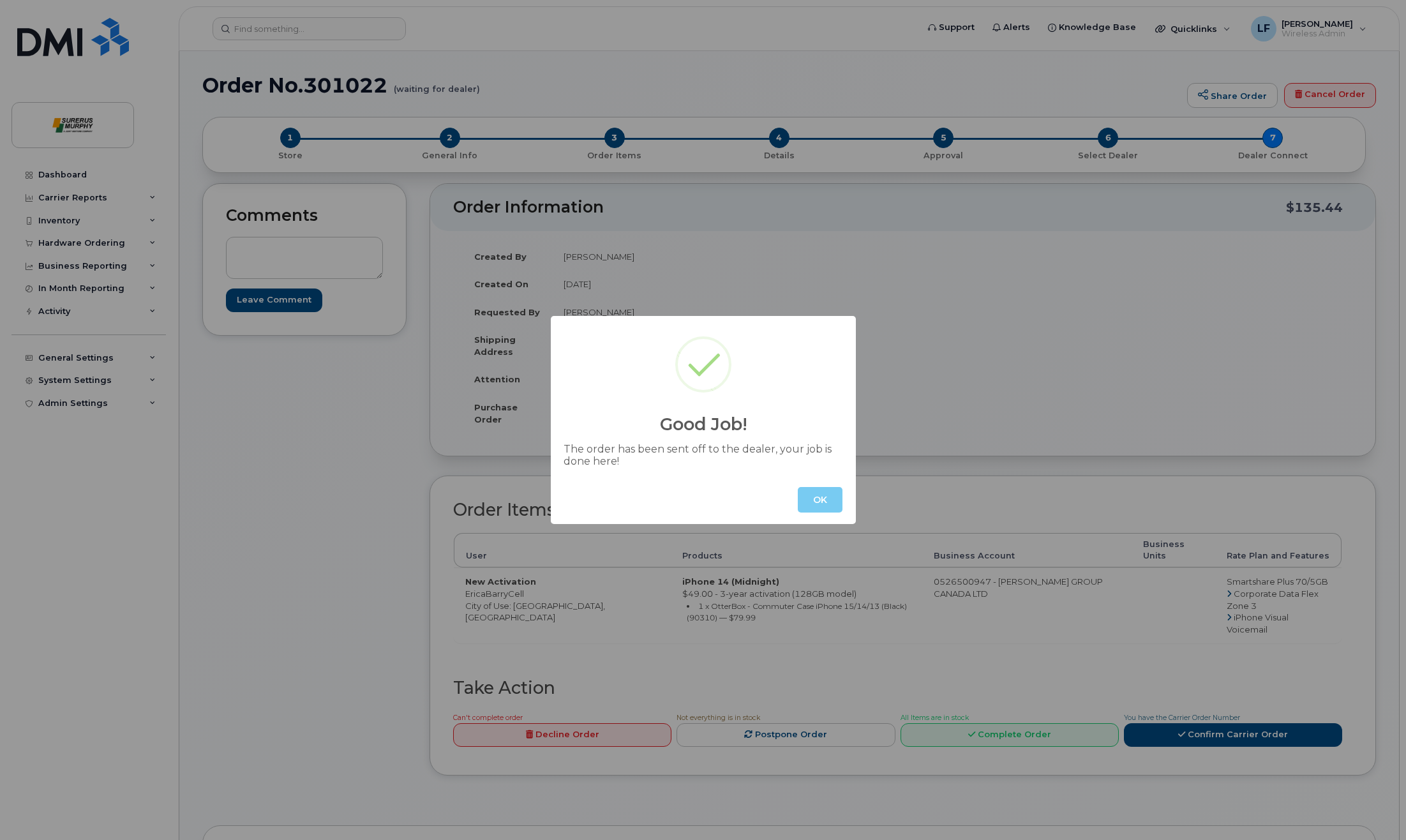
click at [811, 512] on button "OK" at bounding box center [820, 500] width 45 height 26
